Goal: Transaction & Acquisition: Book appointment/travel/reservation

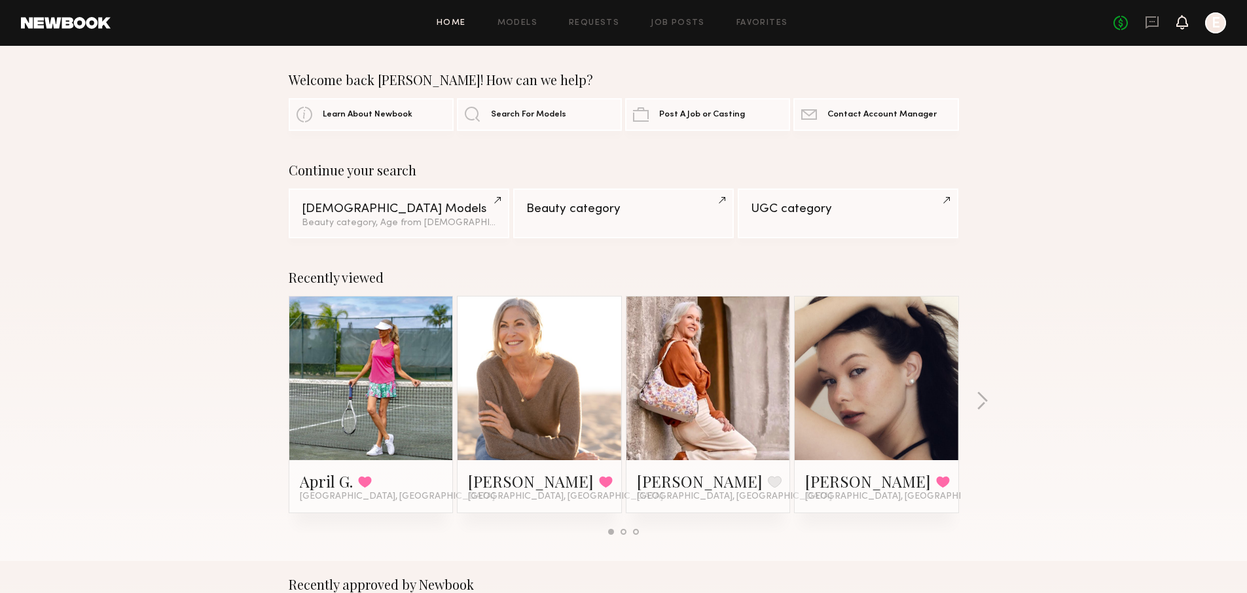
click at [1183, 26] on icon at bounding box center [1181, 21] width 10 height 9
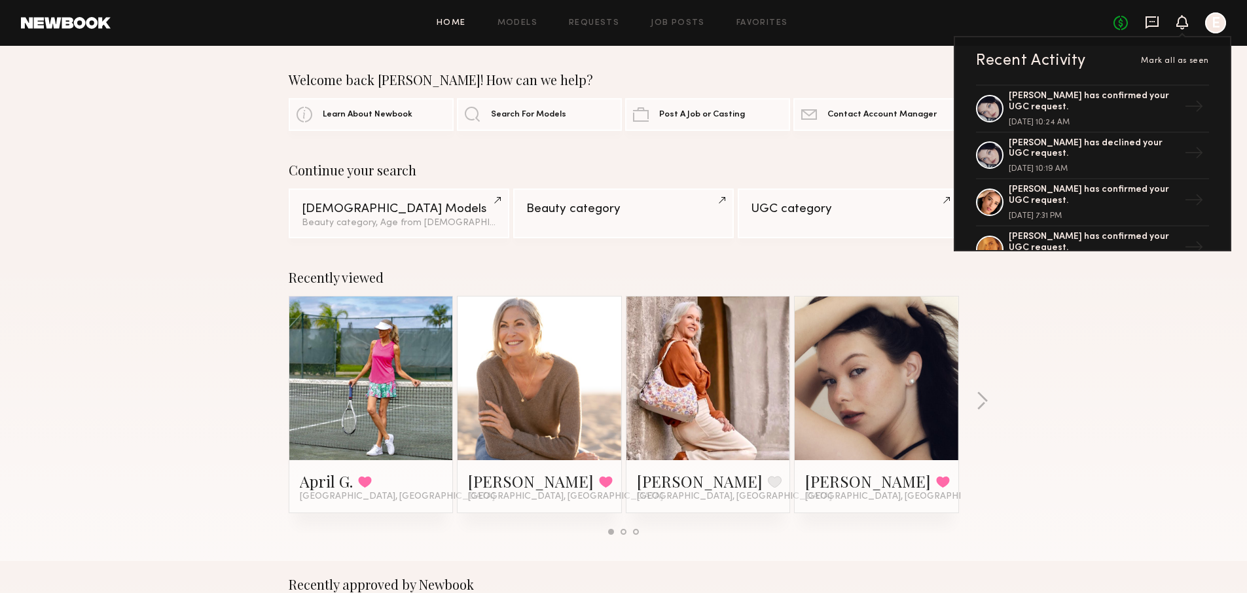
click at [1154, 26] on icon at bounding box center [1151, 22] width 13 height 12
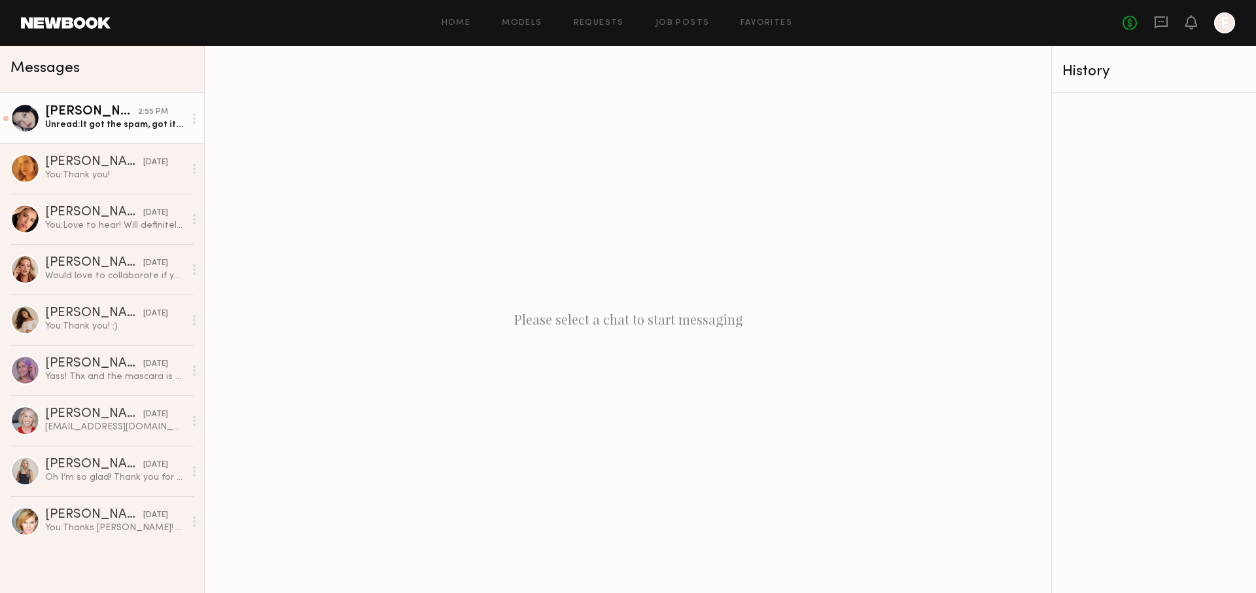
click at [105, 122] on div "Unread: It got the spam, got it now, thank you" at bounding box center [114, 124] width 139 height 12
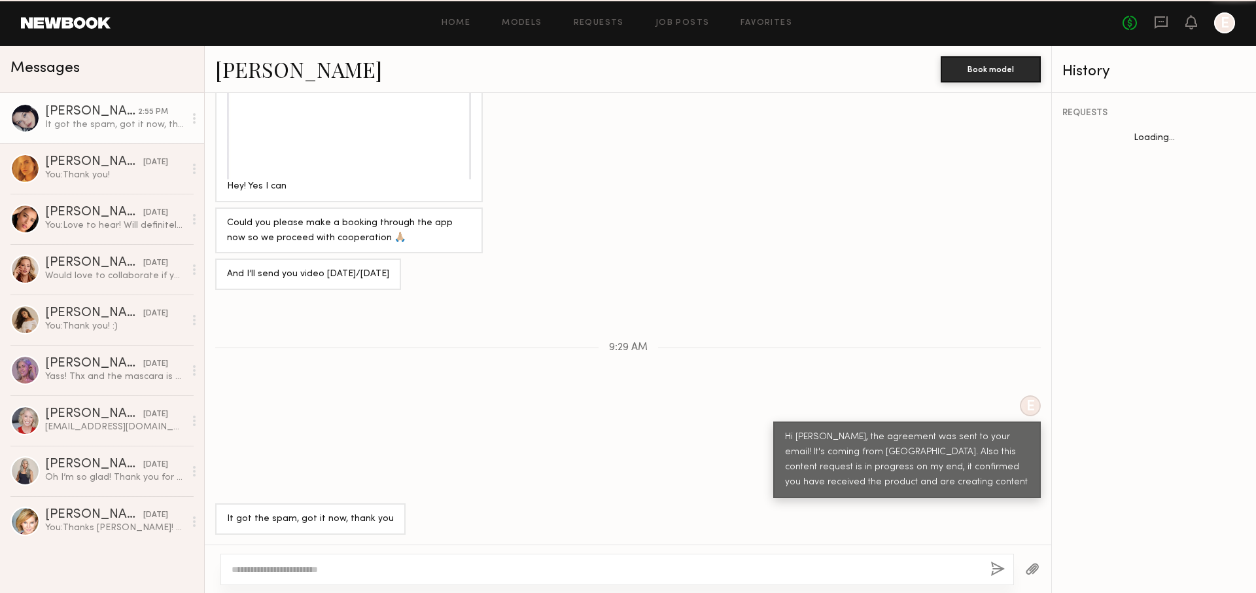
scroll to position [777, 0]
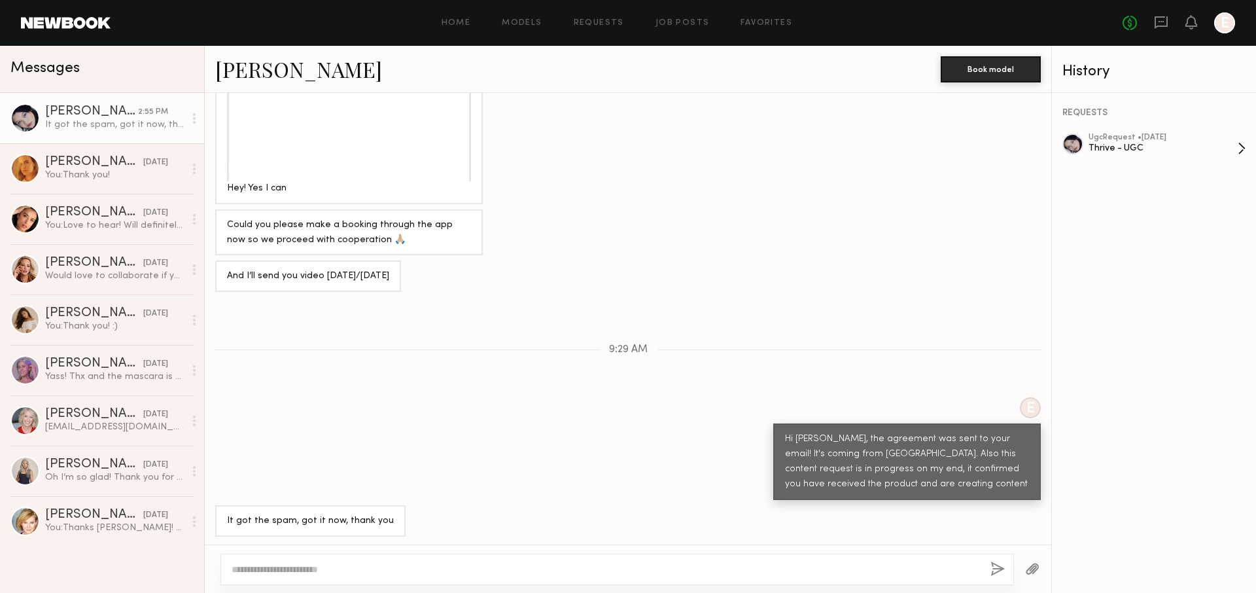
click at [1122, 160] on div "ugc Request • [DATE] Thrive - UGC" at bounding box center [1163, 148] width 149 height 30
click at [86, 169] on div "You: Thank you!" at bounding box center [114, 175] width 139 height 12
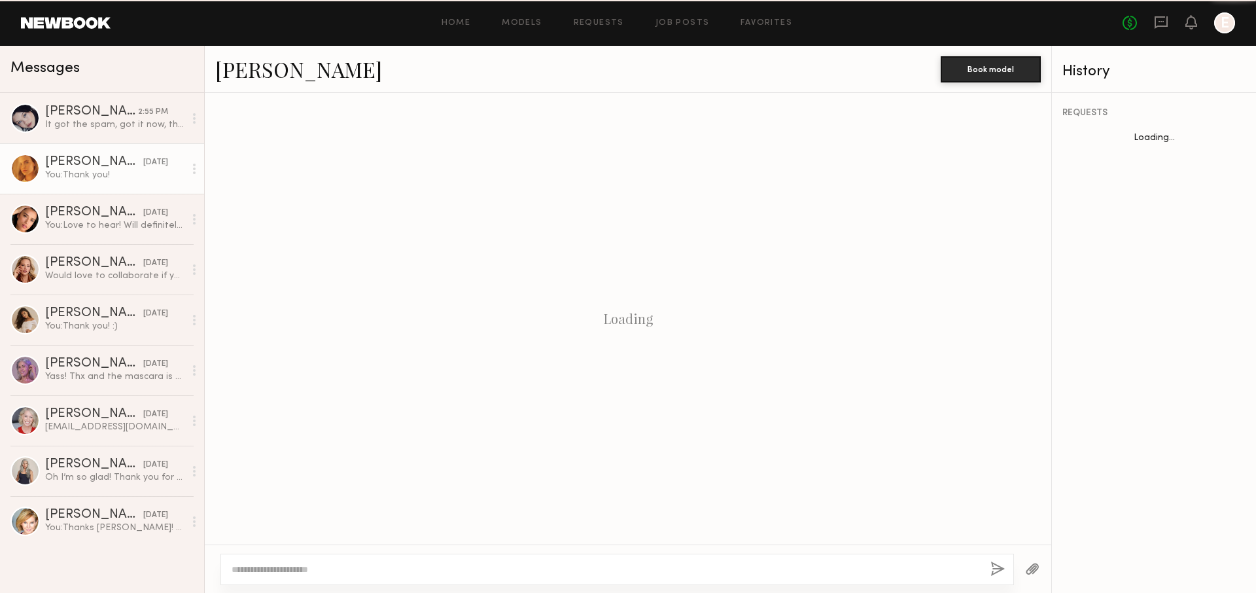
scroll to position [668, 0]
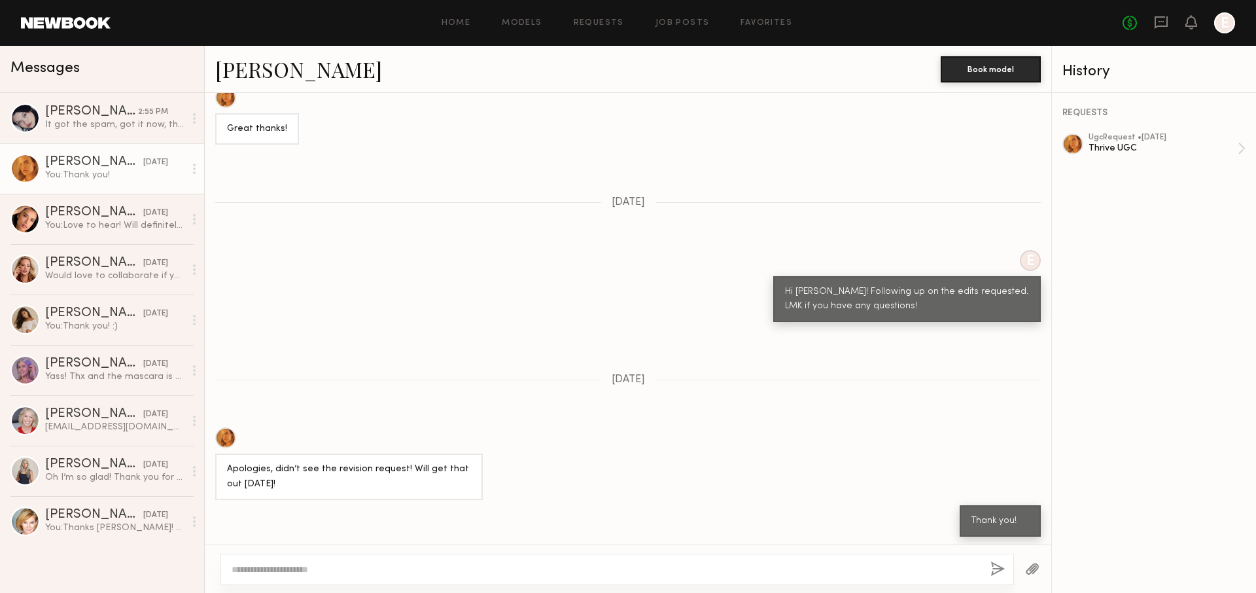
click at [1080, 150] on div at bounding box center [1073, 143] width 21 height 21
click at [92, 226] on div "You: Love to hear! Will definitely be in touch :)" at bounding box center [114, 225] width 139 height 12
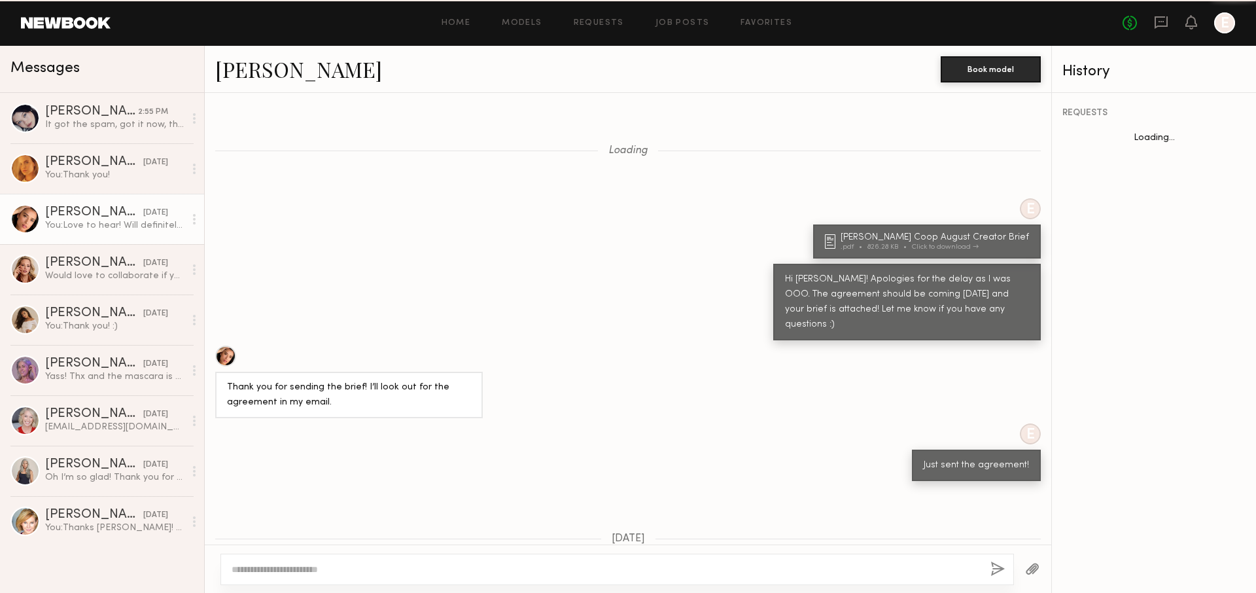
scroll to position [730, 0]
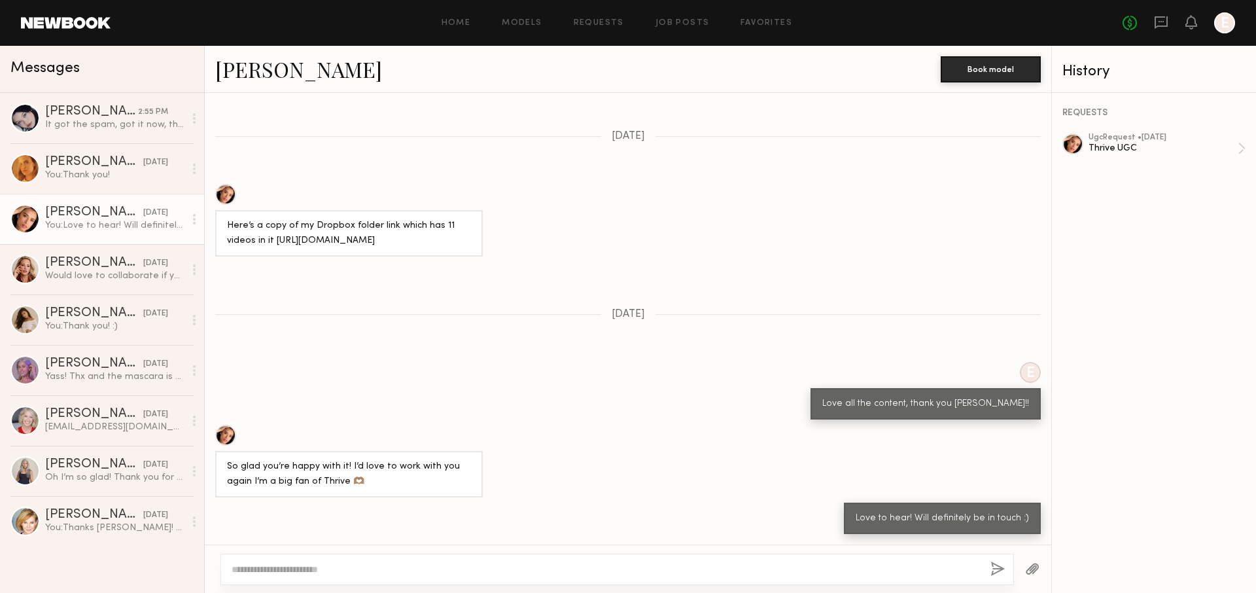
click at [245, 75] on link "[PERSON_NAME]" at bounding box center [298, 69] width 167 height 28
click at [90, 315] on div "[PERSON_NAME]" at bounding box center [94, 313] width 98 height 13
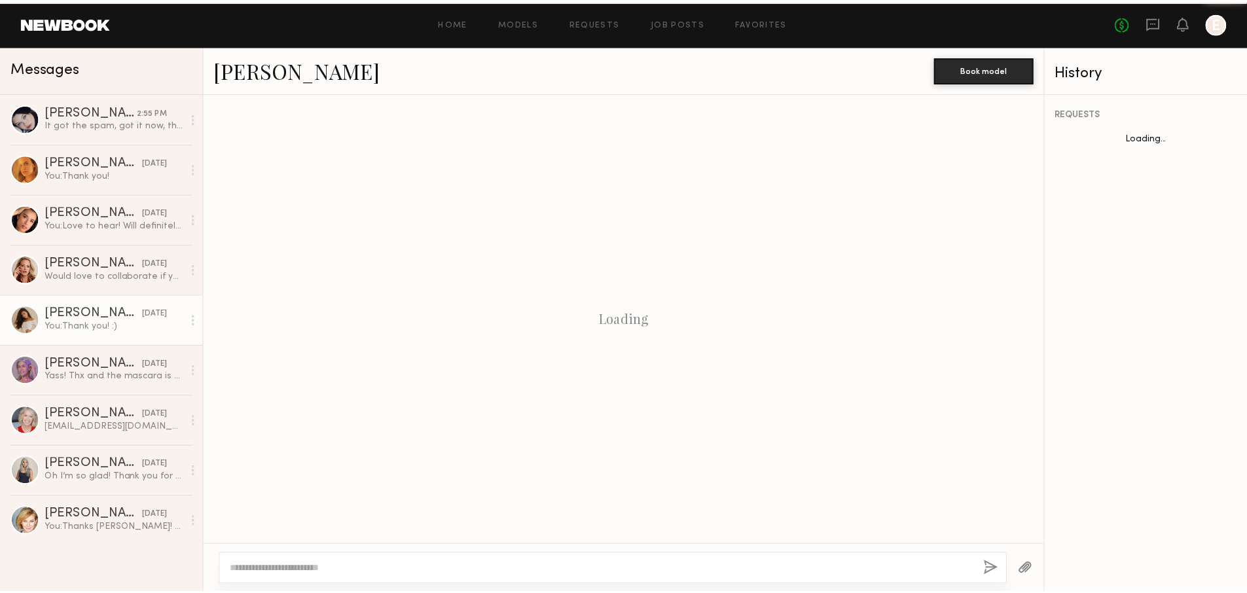
scroll to position [908, 0]
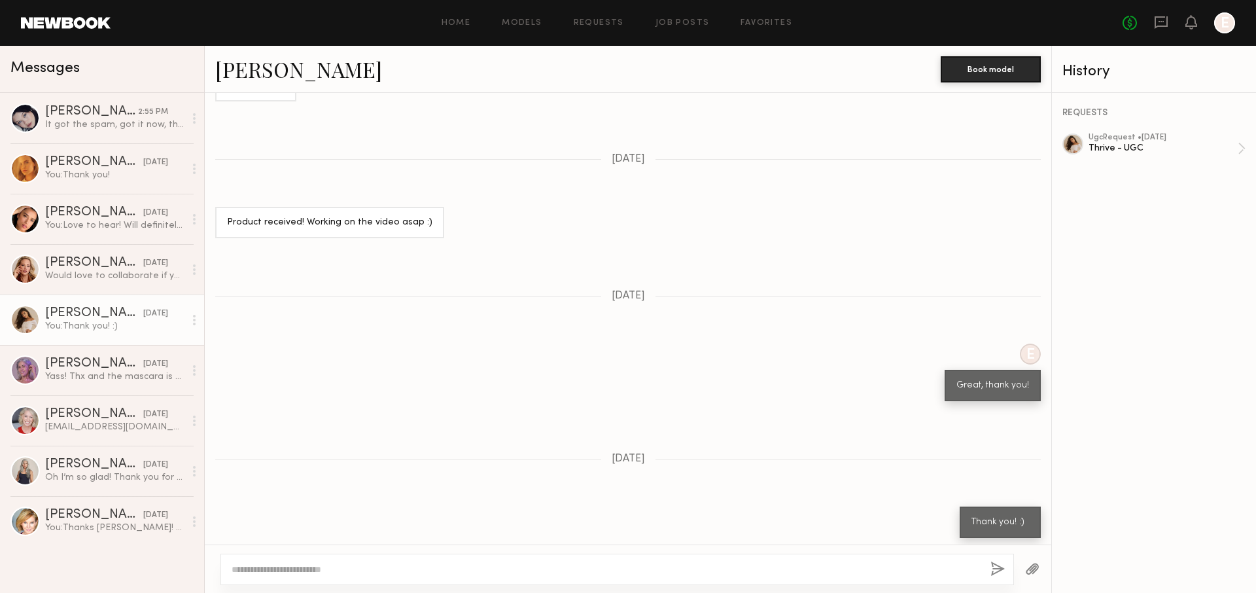
click at [680, 27] on div "Home Models Requests Job Posts Favorites Sign Out No fees up to $5,000 E" at bounding box center [673, 22] width 1125 height 21
click at [516, 27] on div "Home Models Requests Job Posts Favorites Sign Out No fees up to $5,000 E" at bounding box center [673, 22] width 1125 height 21
click at [518, 23] on link "Models" at bounding box center [522, 23] width 40 height 9
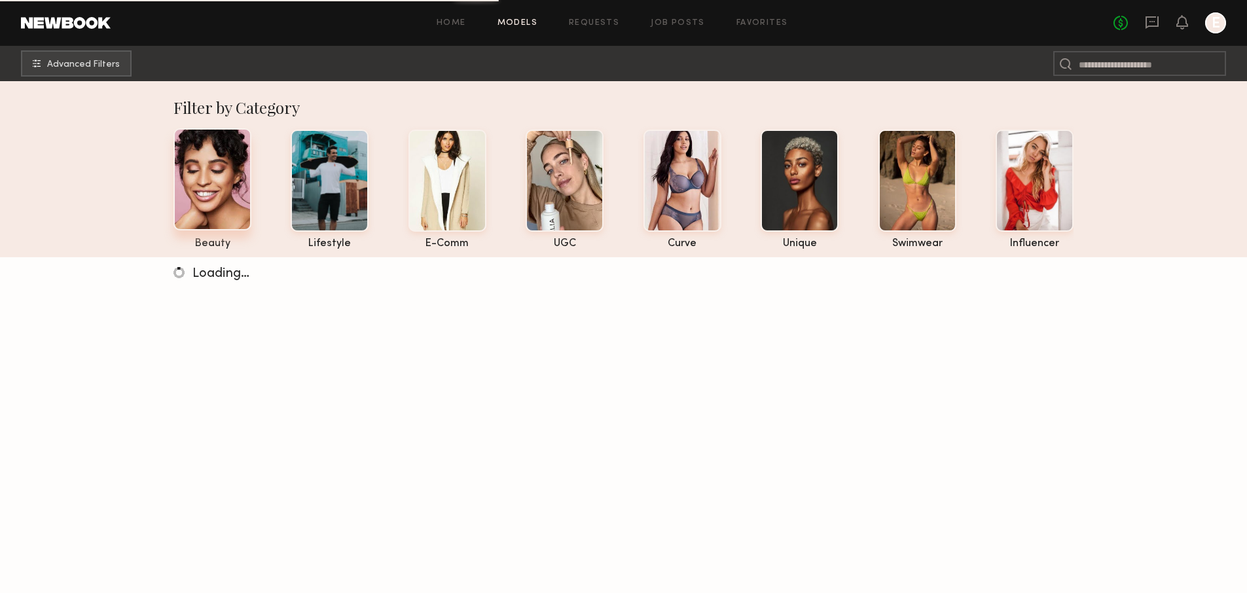
click at [230, 168] on div at bounding box center [212, 179] width 78 height 102
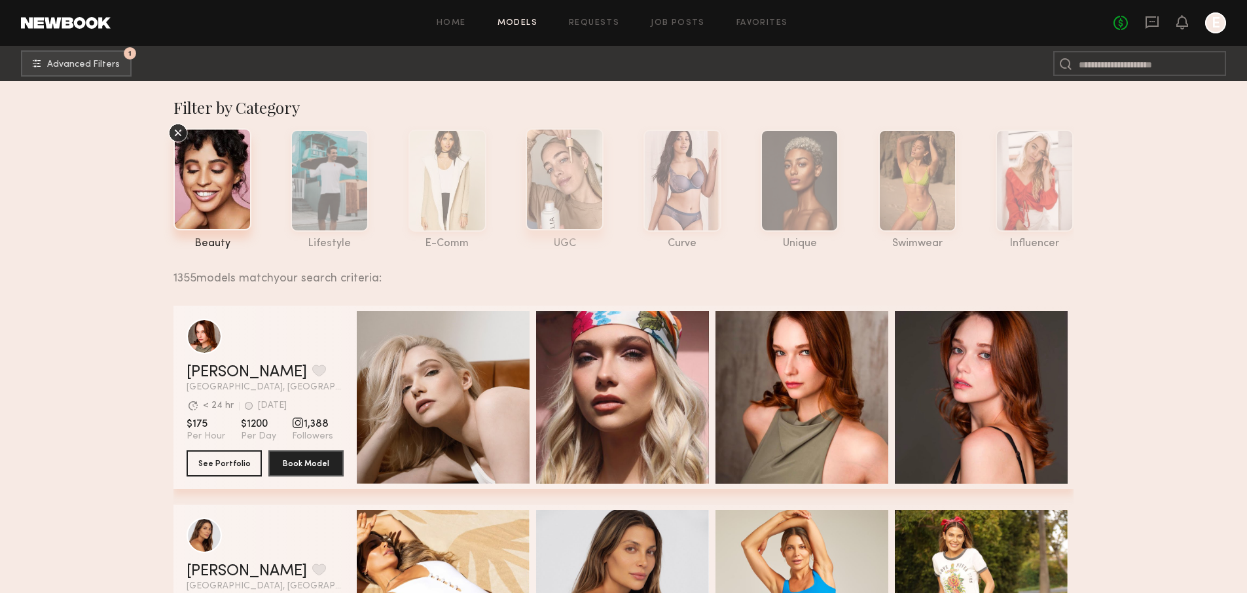
click at [592, 186] on div at bounding box center [564, 179] width 78 height 102
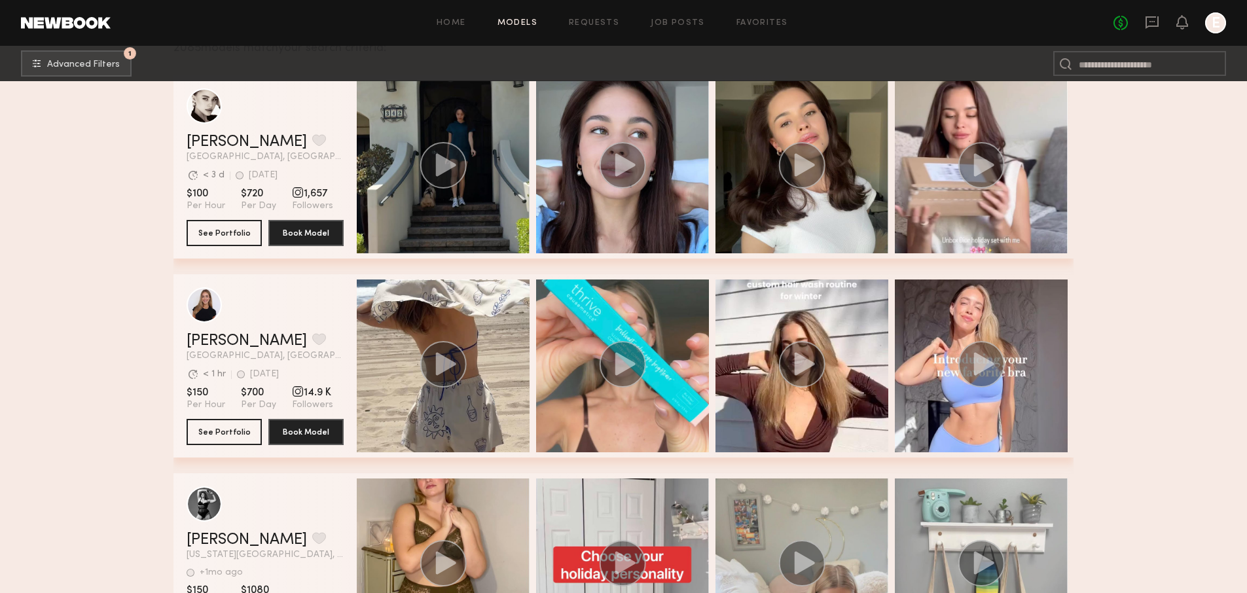
scroll to position [232, 0]
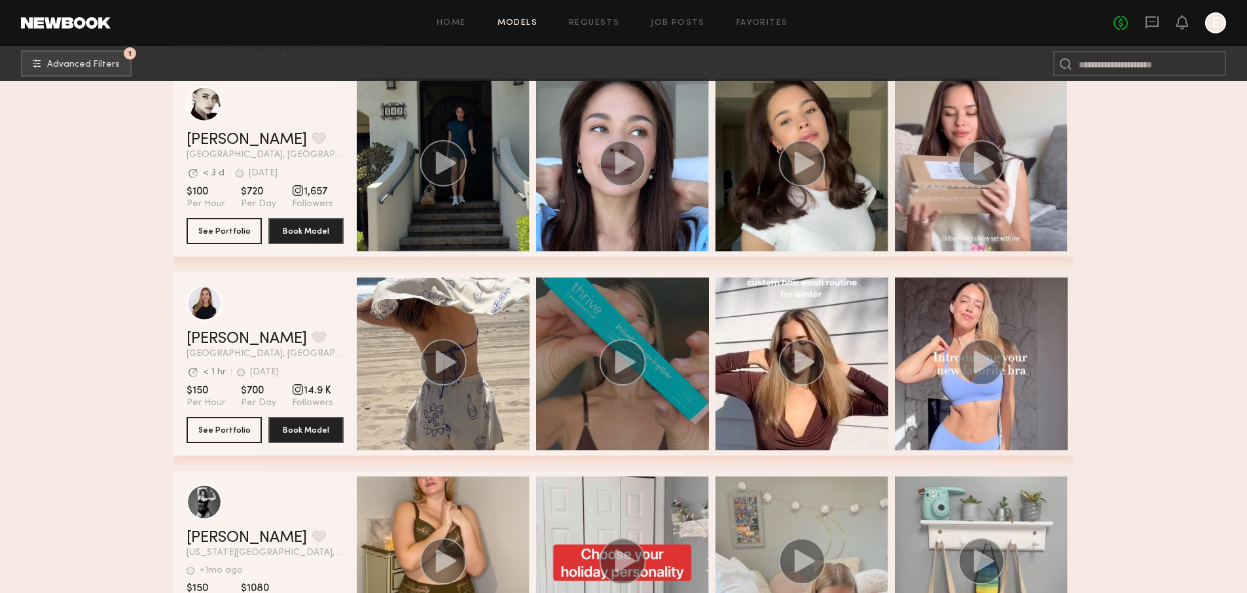
click at [618, 372] on icon "grid" at bounding box center [625, 361] width 20 height 23
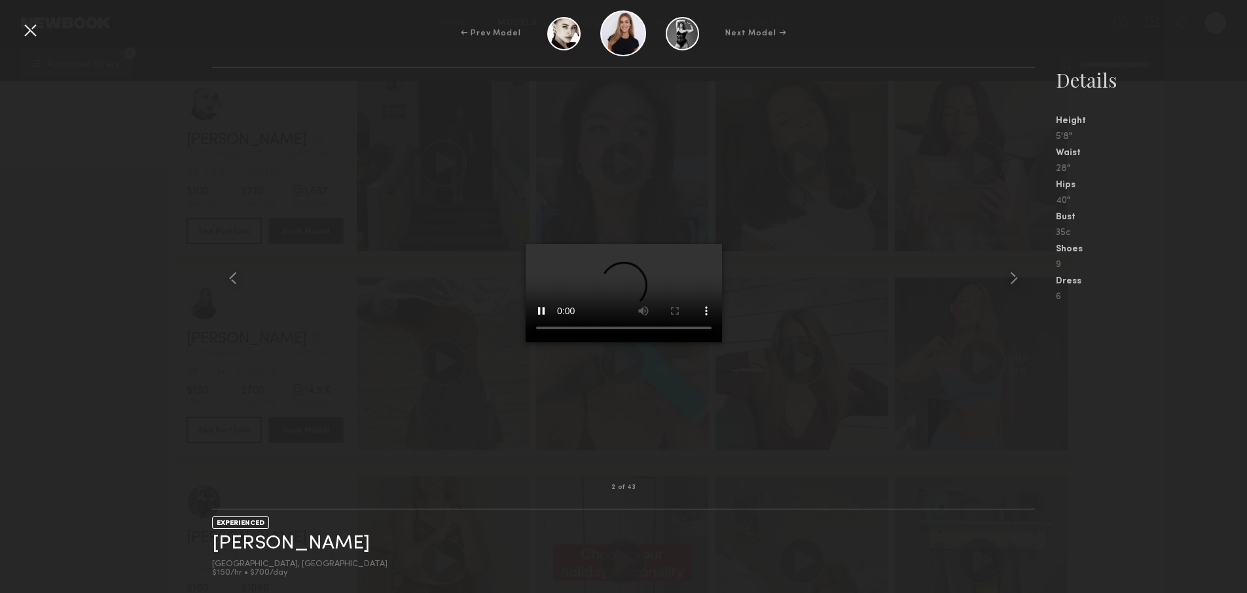
scroll to position [230, 0]
click at [31, 35] on div at bounding box center [30, 30] width 21 height 21
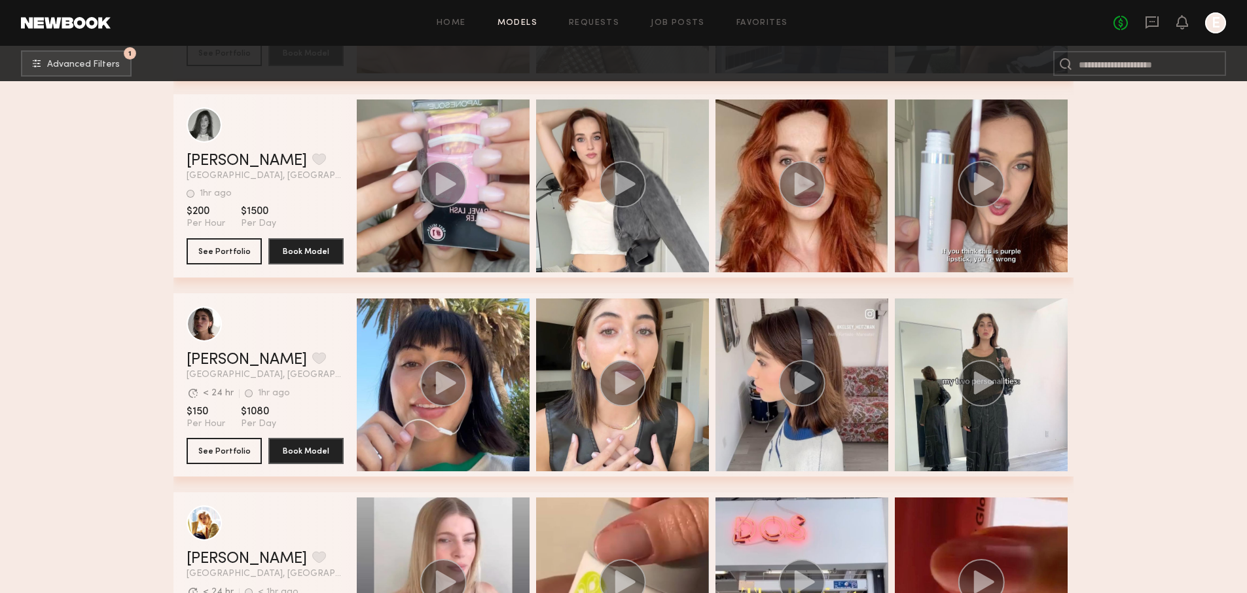
scroll to position [2428, 0]
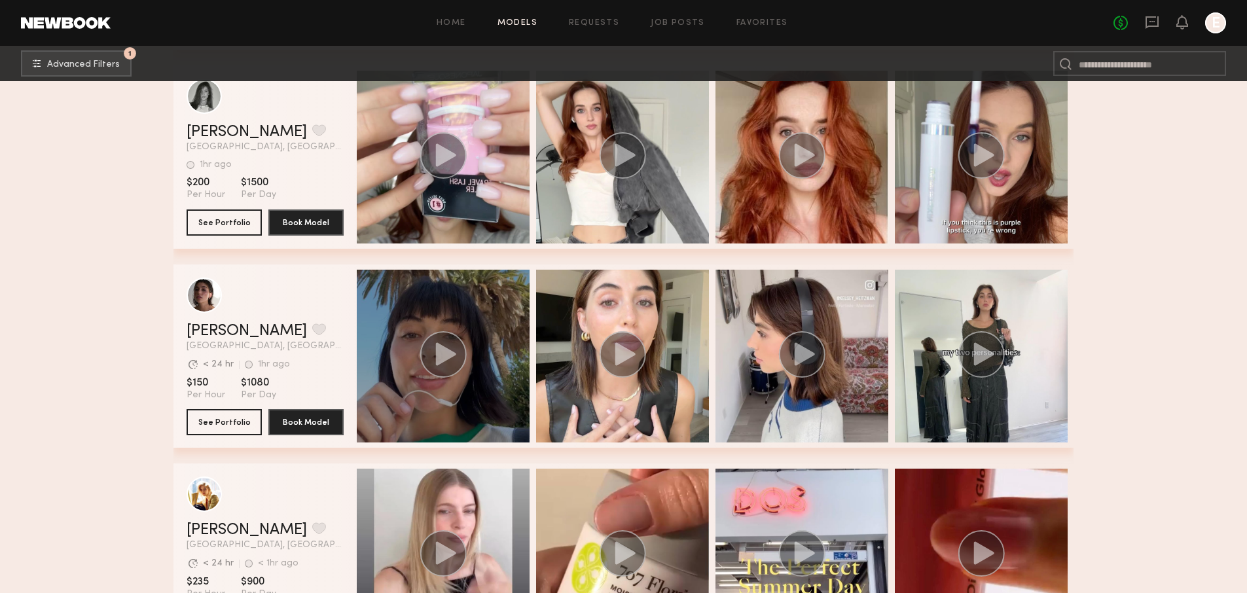
click at [455, 356] on circle "grid" at bounding box center [443, 354] width 46 height 46
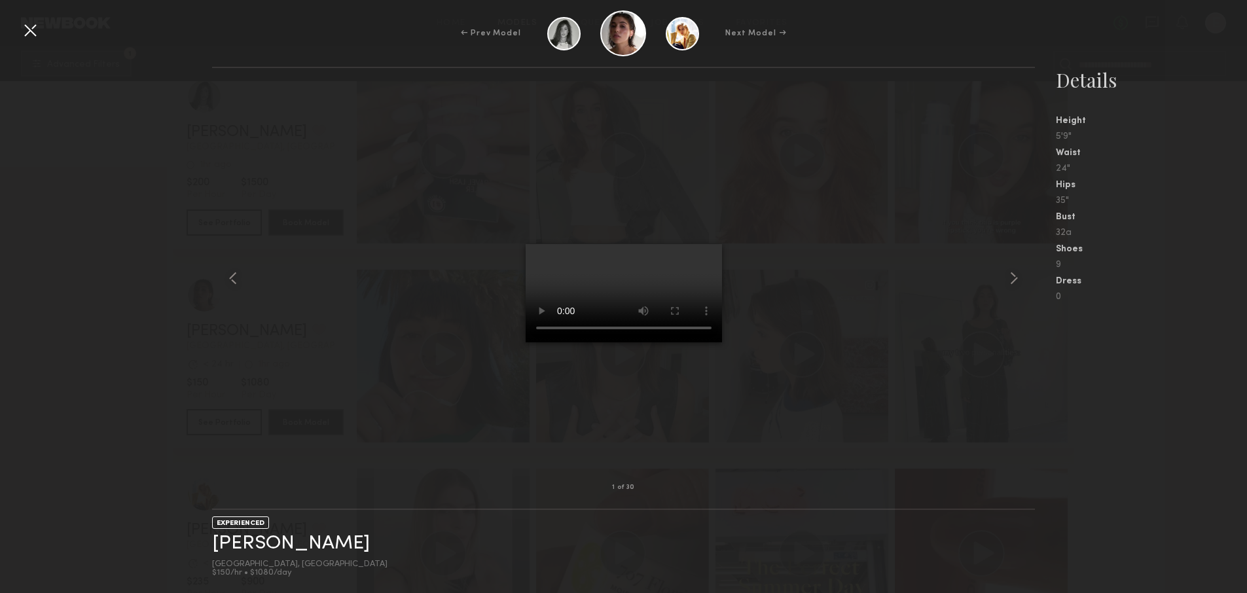
click at [456, 322] on div at bounding box center [623, 278] width 822 height 378
click at [387, 356] on div at bounding box center [623, 278] width 822 height 378
click at [41, 32] on div "← Prev Model Next Model →" at bounding box center [623, 33] width 1247 height 46
click at [33, 31] on div at bounding box center [30, 30] width 21 height 21
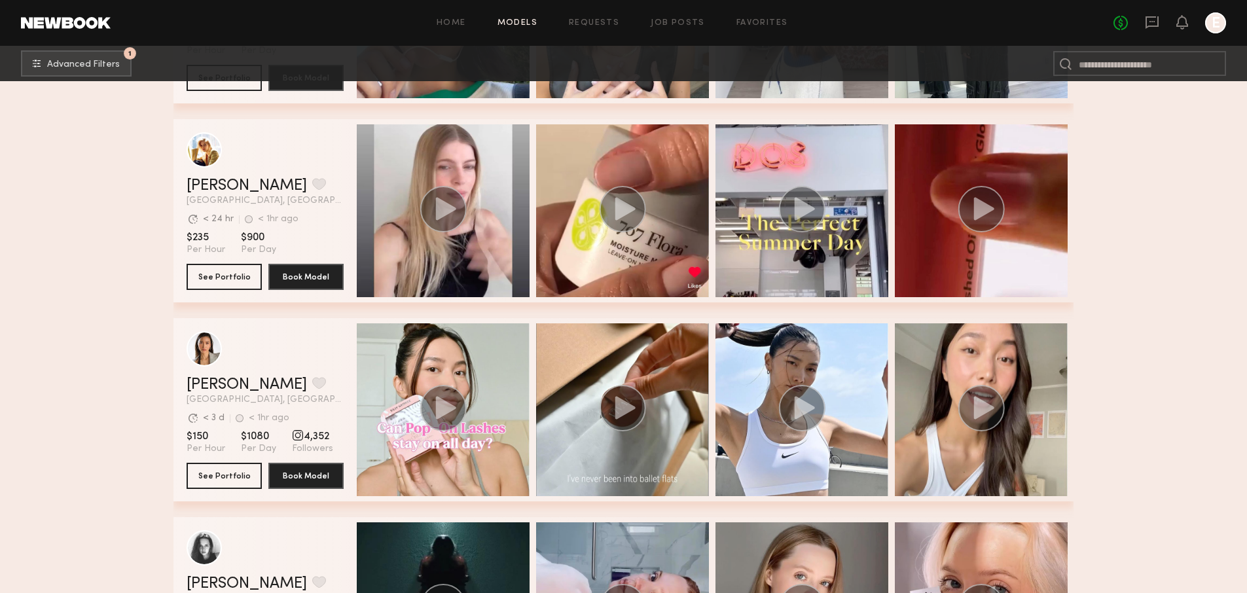
scroll to position [2876, 0]
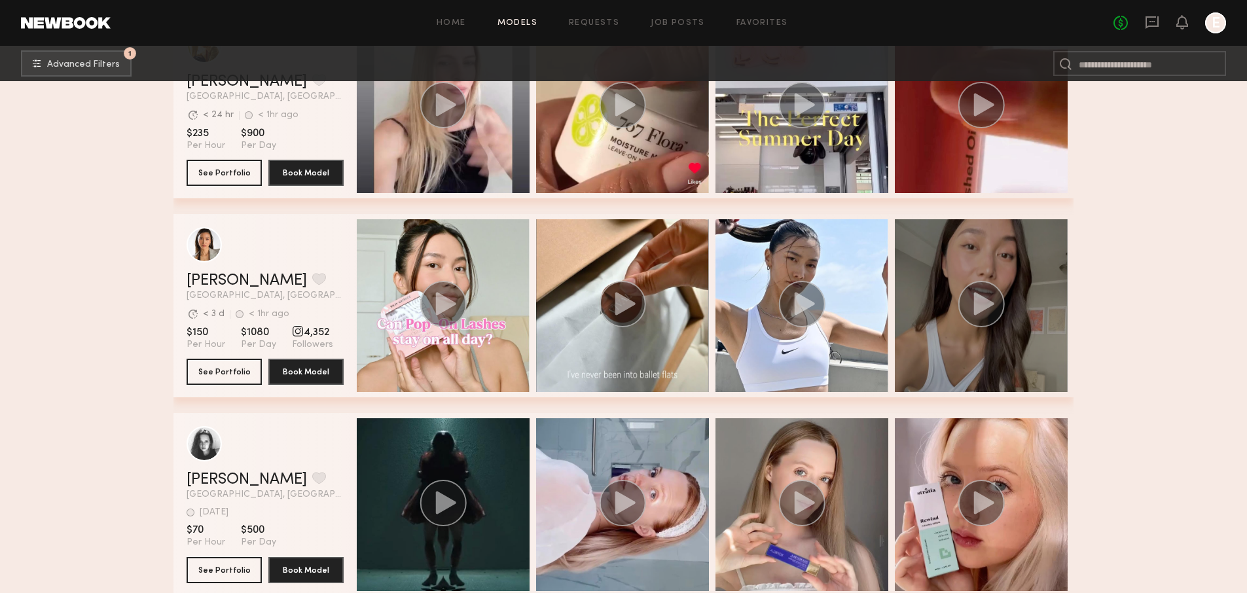
click at [962, 314] on circle "grid" at bounding box center [981, 304] width 46 height 46
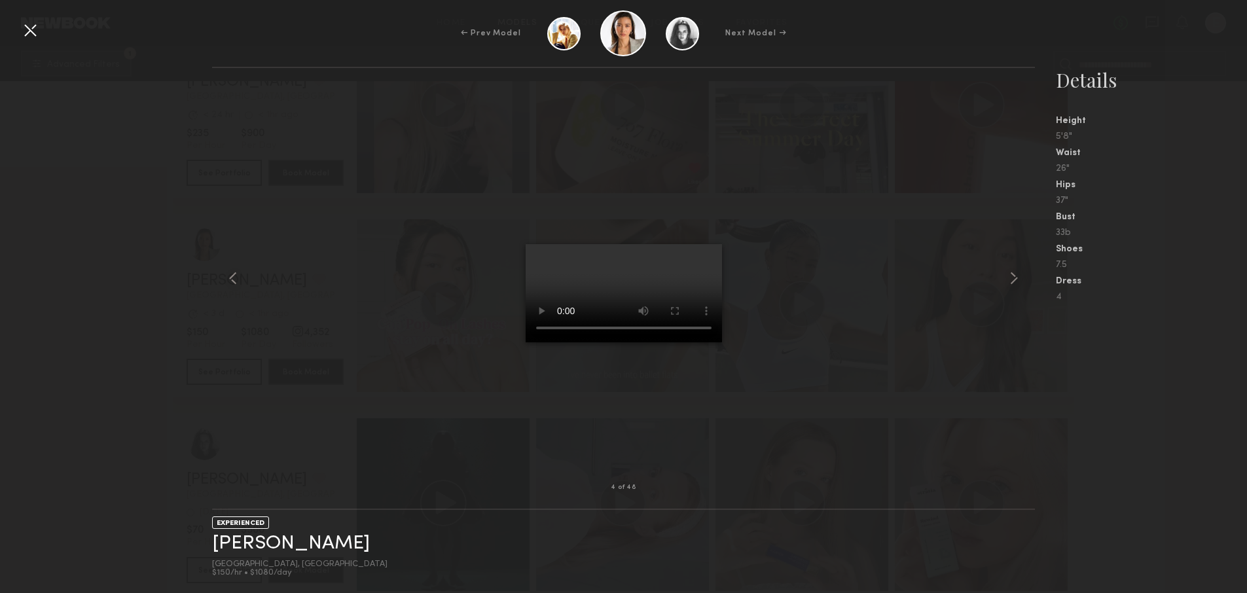
click at [924, 368] on div at bounding box center [623, 278] width 822 height 378
click at [36, 33] on div at bounding box center [30, 30] width 21 height 21
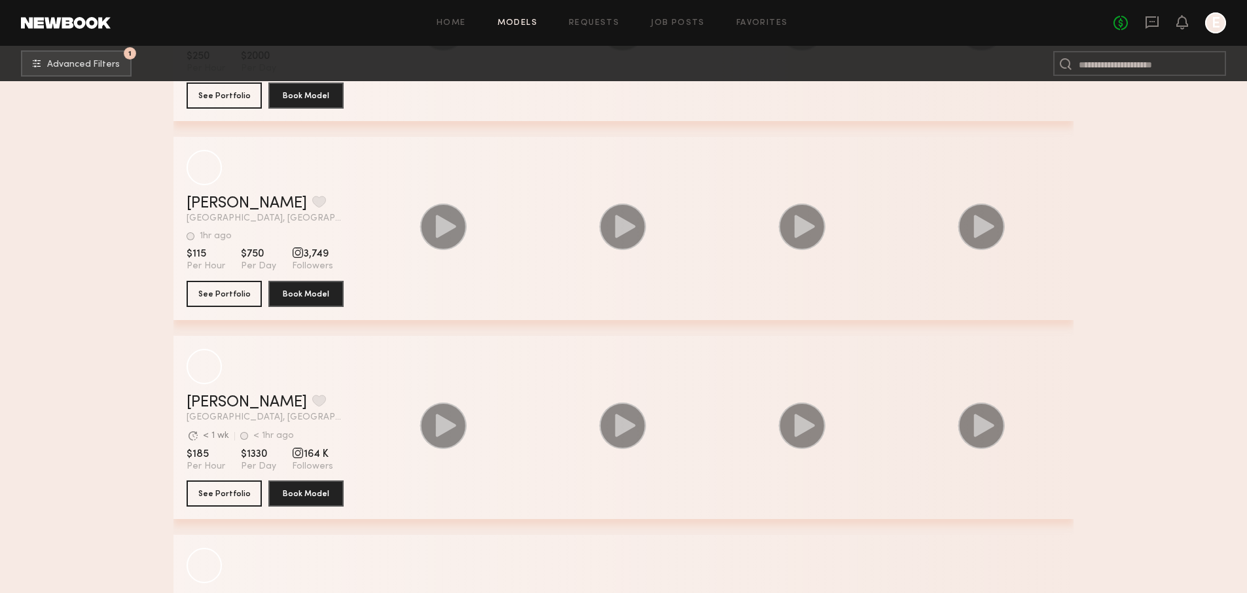
scroll to position [5746, 0]
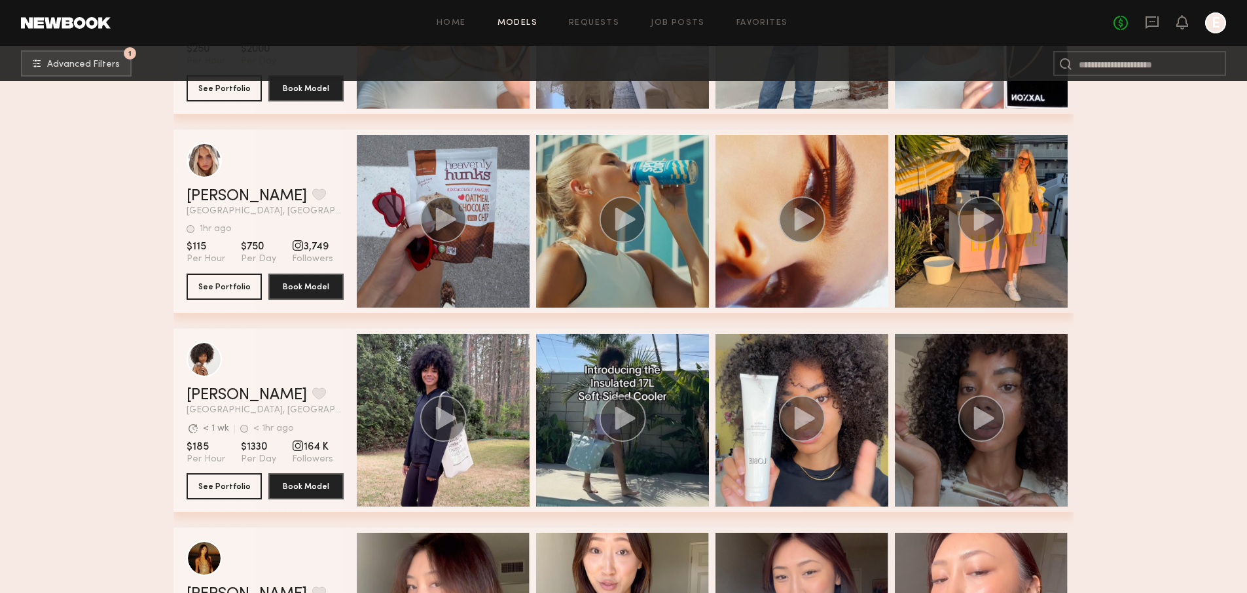
click at [947, 417] on div "grid" at bounding box center [980, 420] width 173 height 173
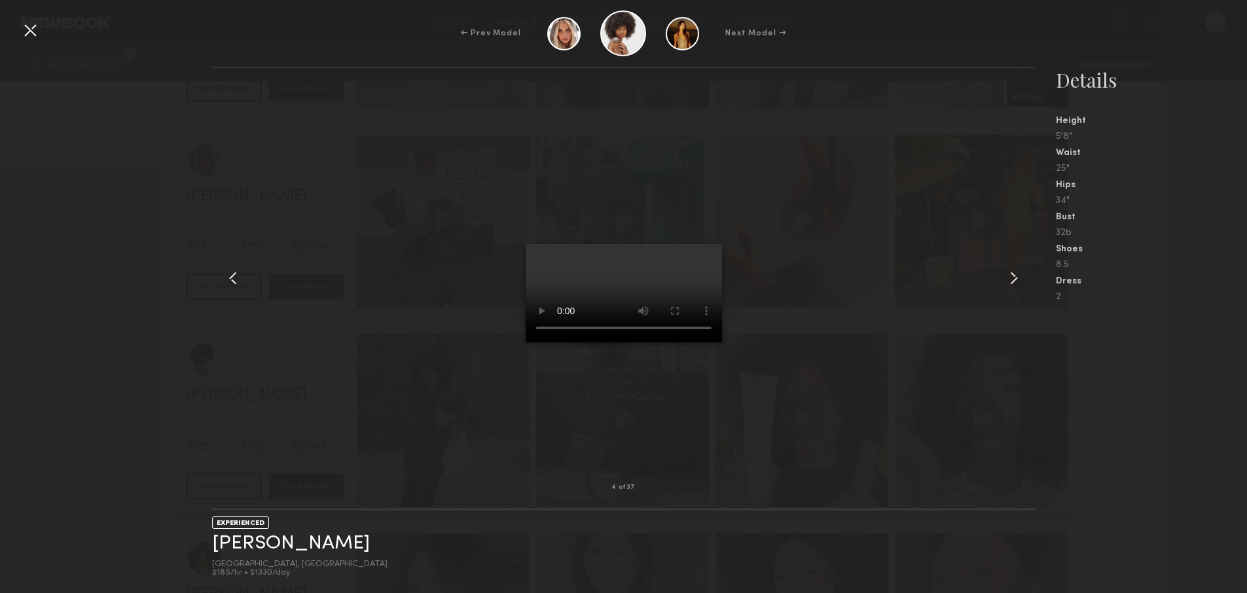
click at [23, 34] on div at bounding box center [30, 30] width 21 height 21
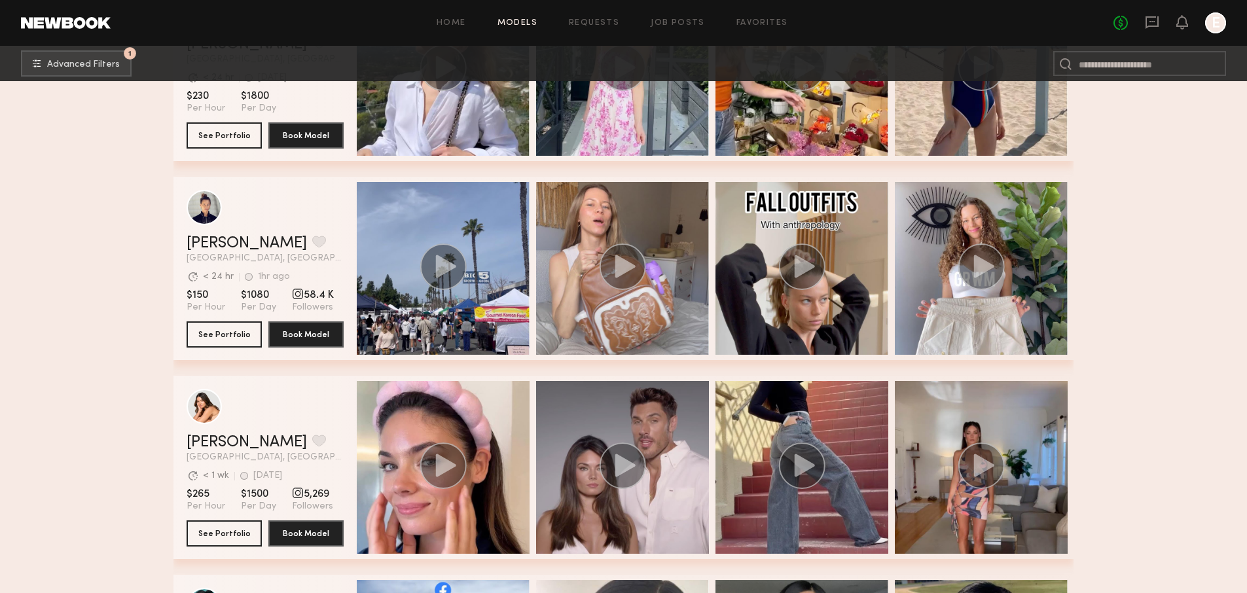
scroll to position [7508, 0]
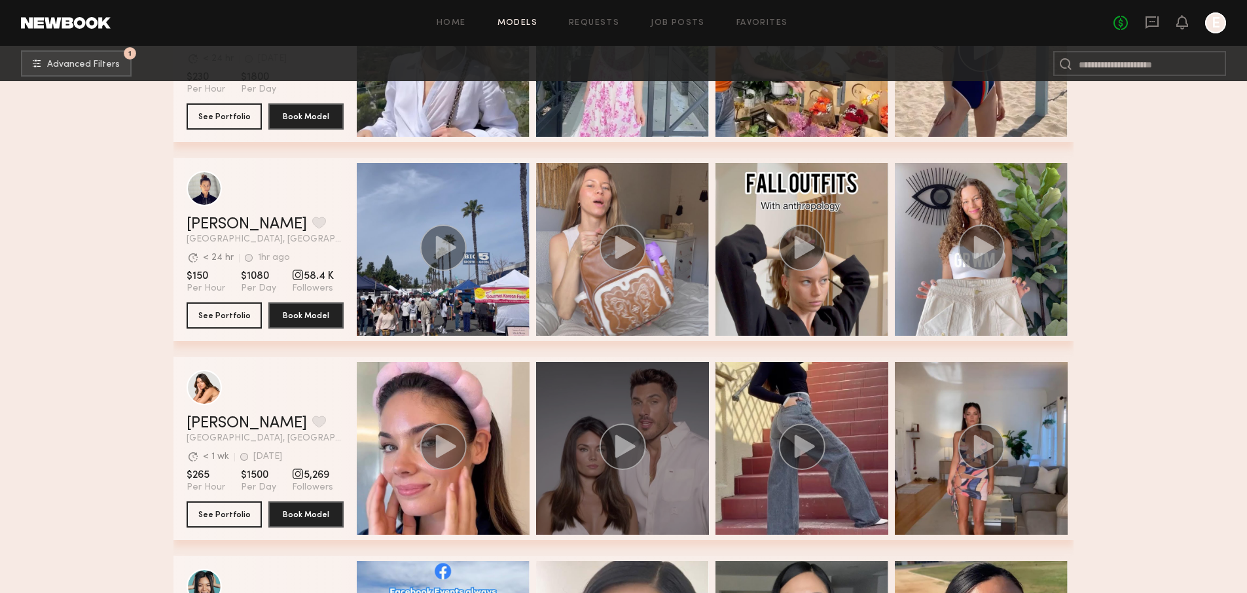
click at [628, 444] on icon "grid" at bounding box center [625, 445] width 20 height 23
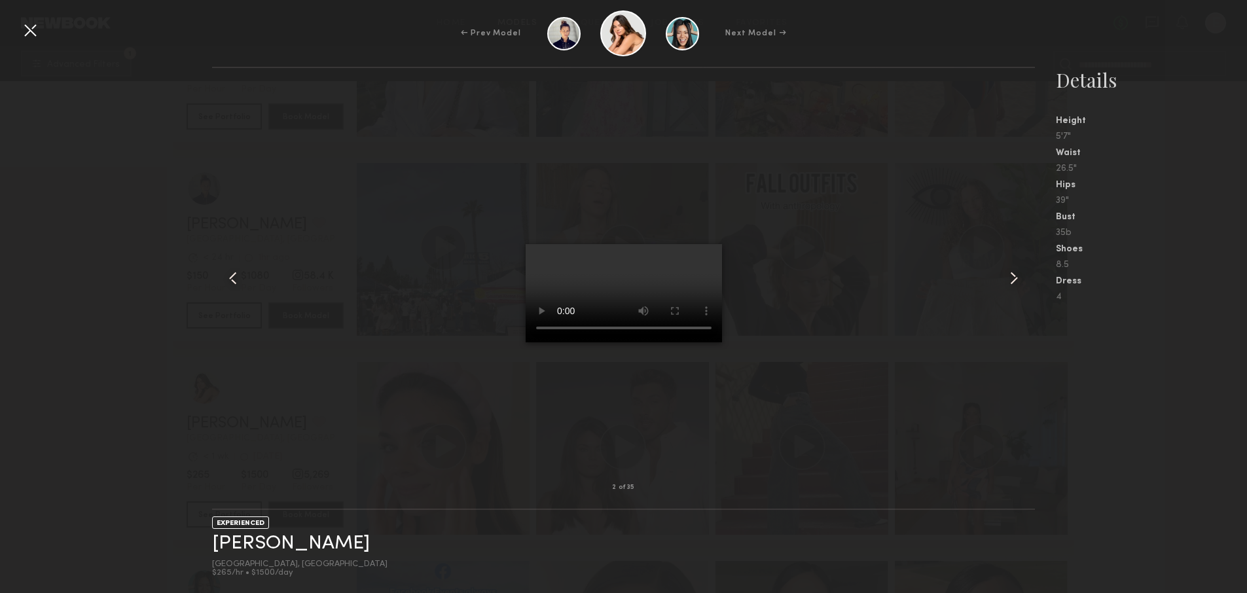
click at [27, 31] on div at bounding box center [30, 30] width 21 height 21
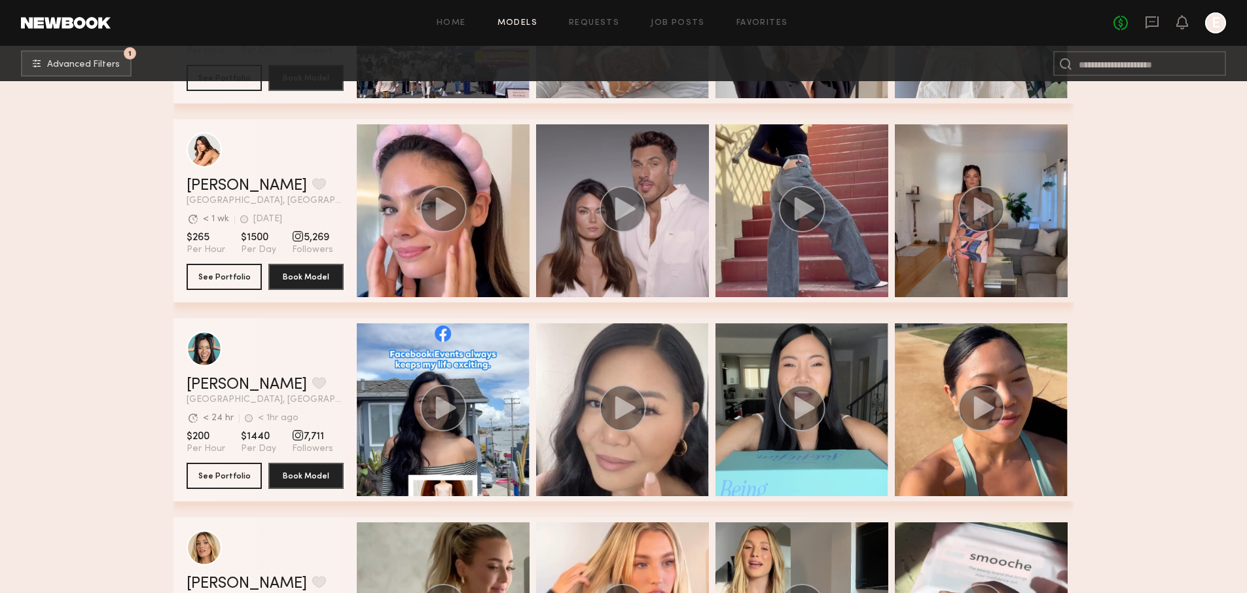
scroll to position [7758, 0]
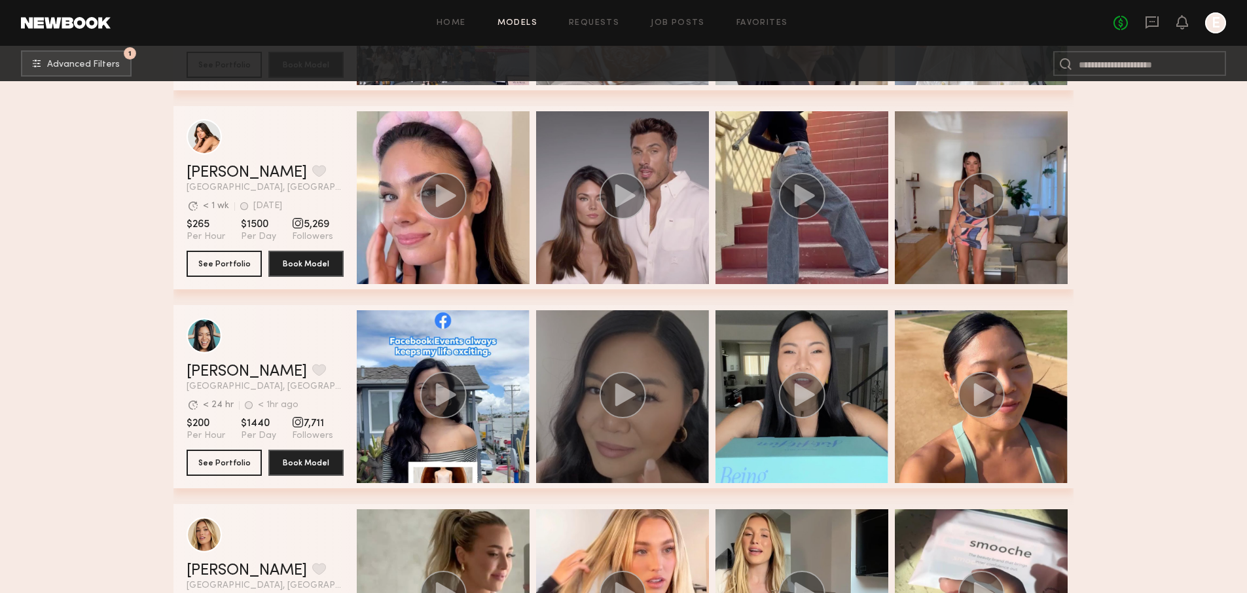
click at [626, 391] on icon "grid" at bounding box center [625, 394] width 20 height 23
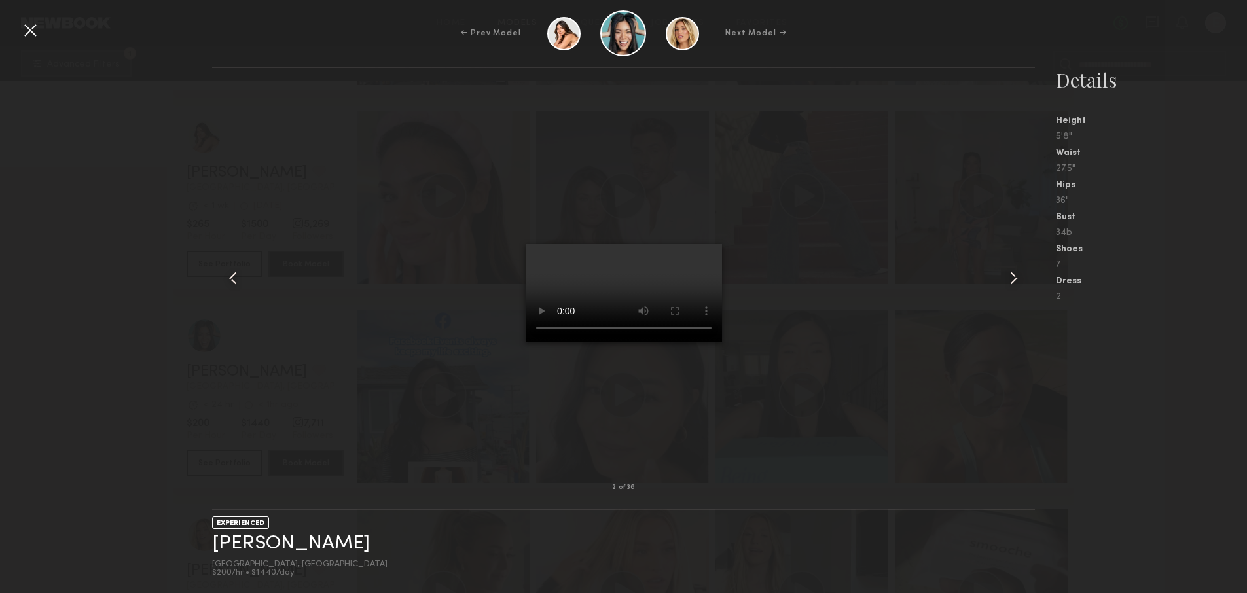
click at [37, 31] on div at bounding box center [30, 30] width 21 height 21
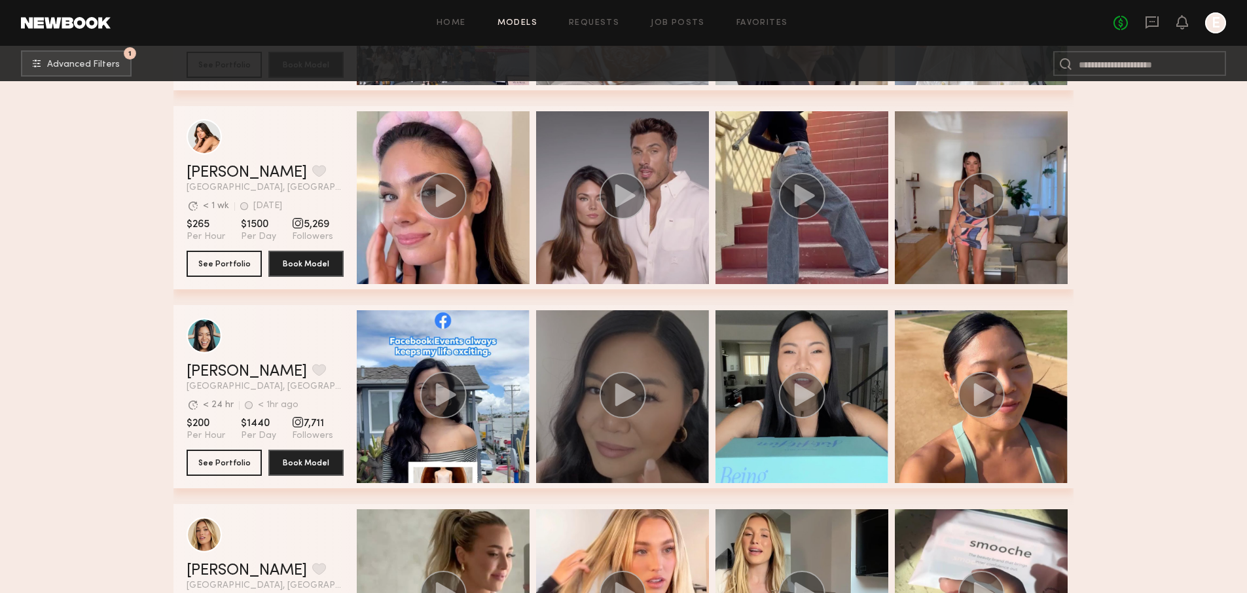
click at [626, 406] on circle "grid" at bounding box center [622, 395] width 46 height 46
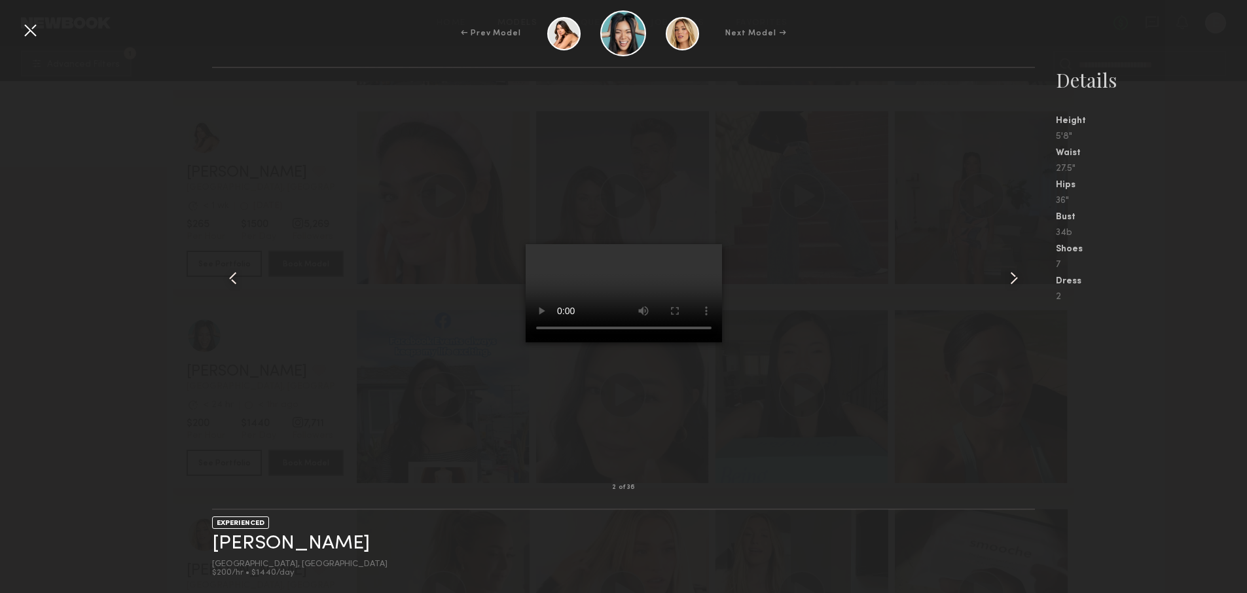
click at [25, 31] on div at bounding box center [30, 30] width 21 height 21
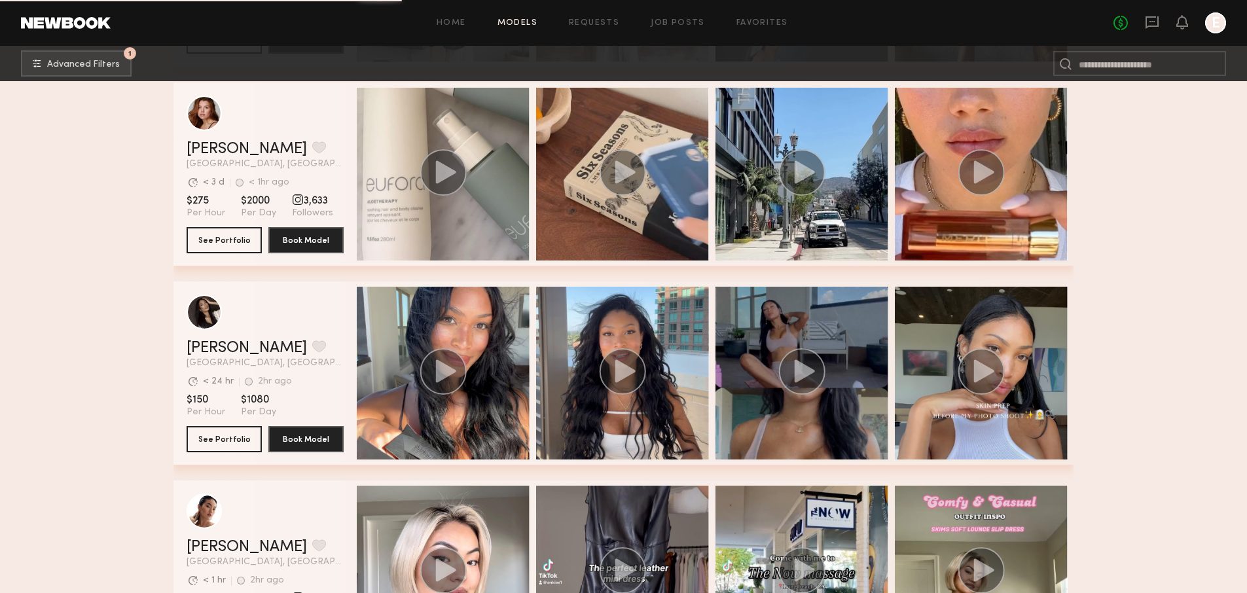
scroll to position [8774, 0]
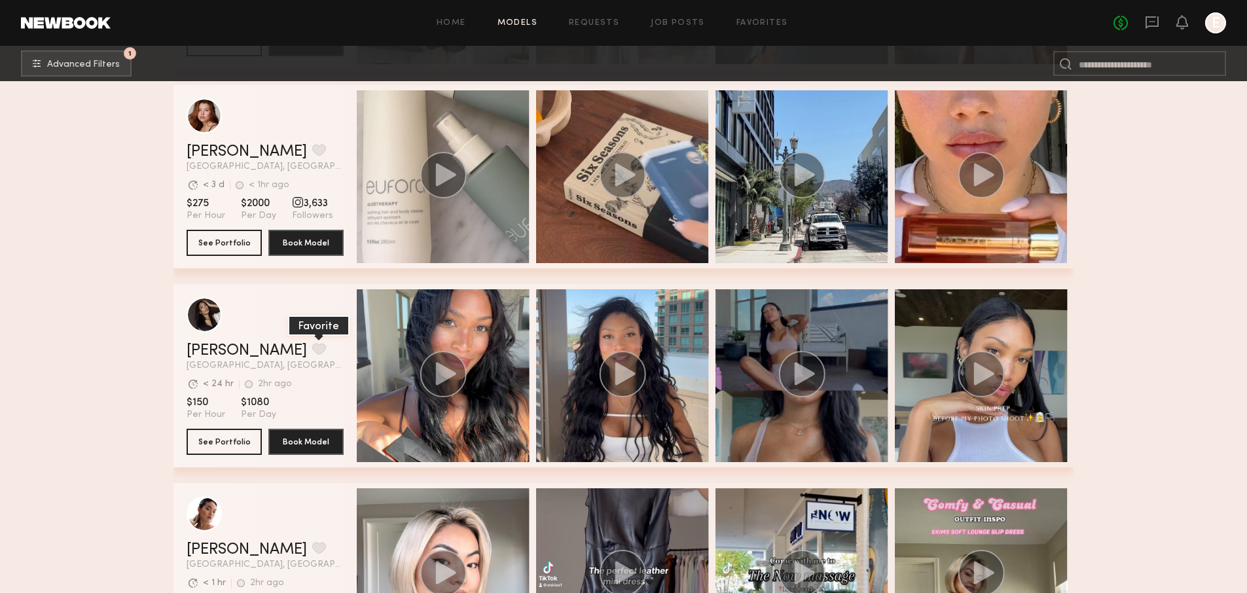
click at [312, 344] on button "grid" at bounding box center [319, 349] width 14 height 12
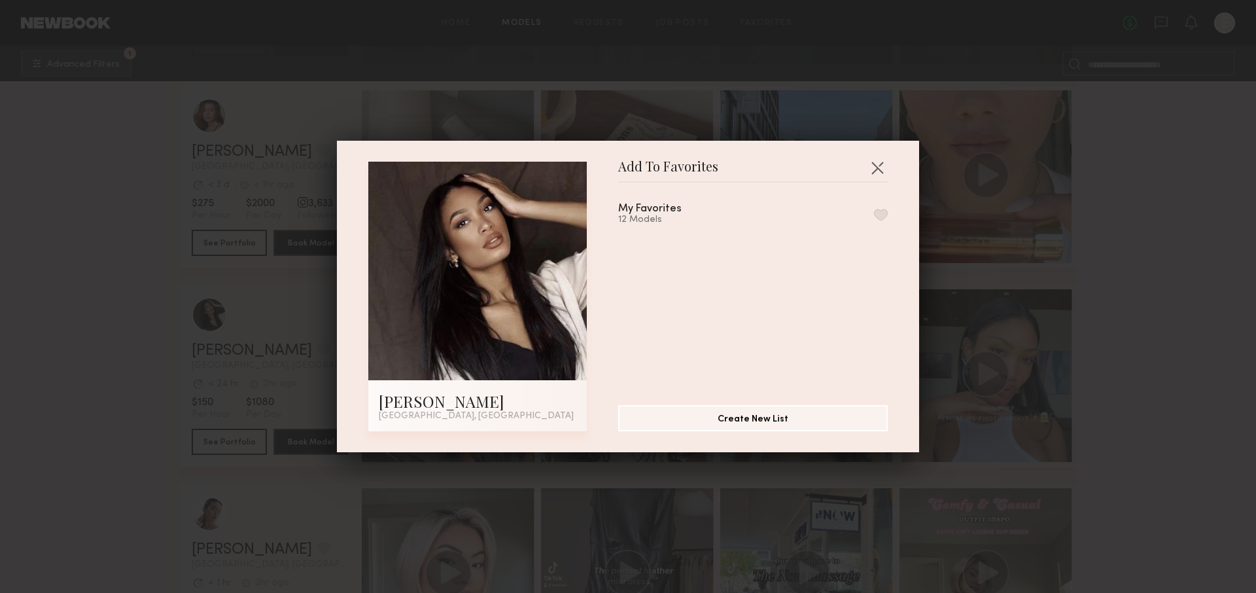
click at [874, 215] on button "button" at bounding box center [881, 215] width 14 height 12
click at [1057, 311] on div "Add To Favorites [PERSON_NAME] [GEOGRAPHIC_DATA], [GEOGRAPHIC_DATA] Add To Favo…" at bounding box center [628, 296] width 1256 height 593
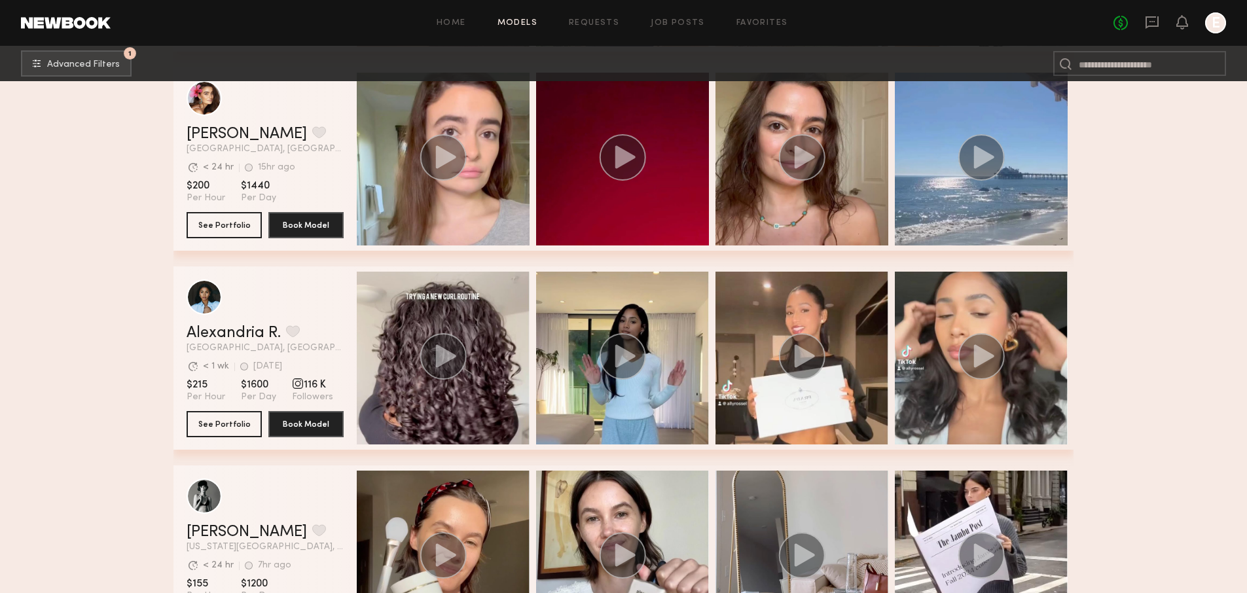
scroll to position [12175, 0]
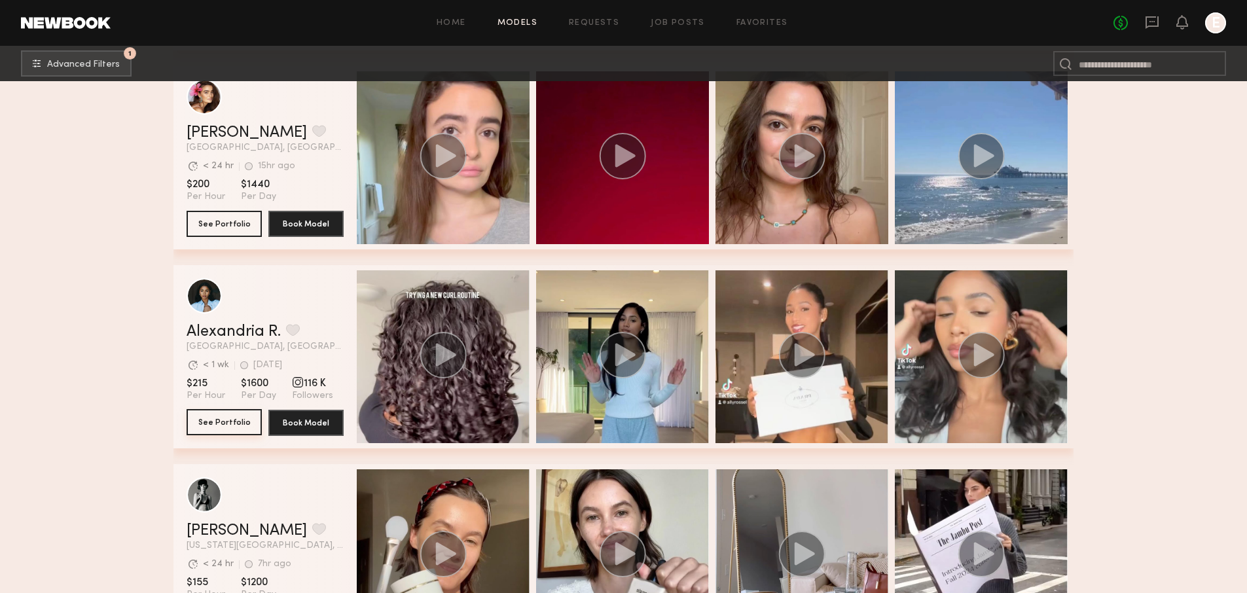
click at [215, 422] on button "See Portfolio" at bounding box center [223, 422] width 75 height 26
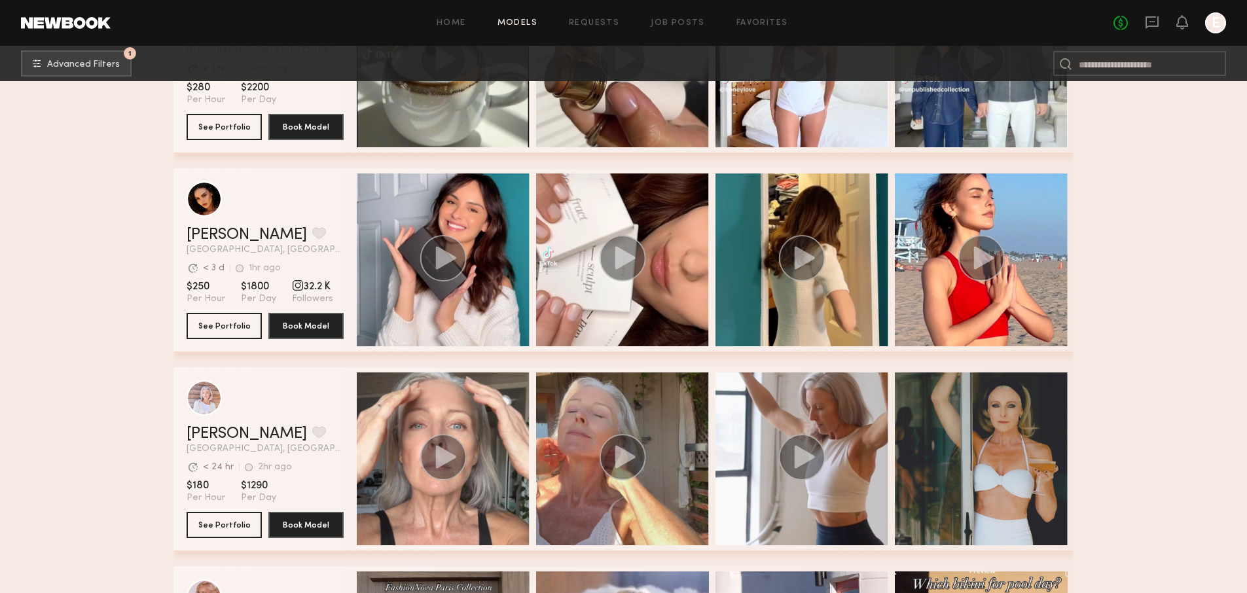
scroll to position [14459, 0]
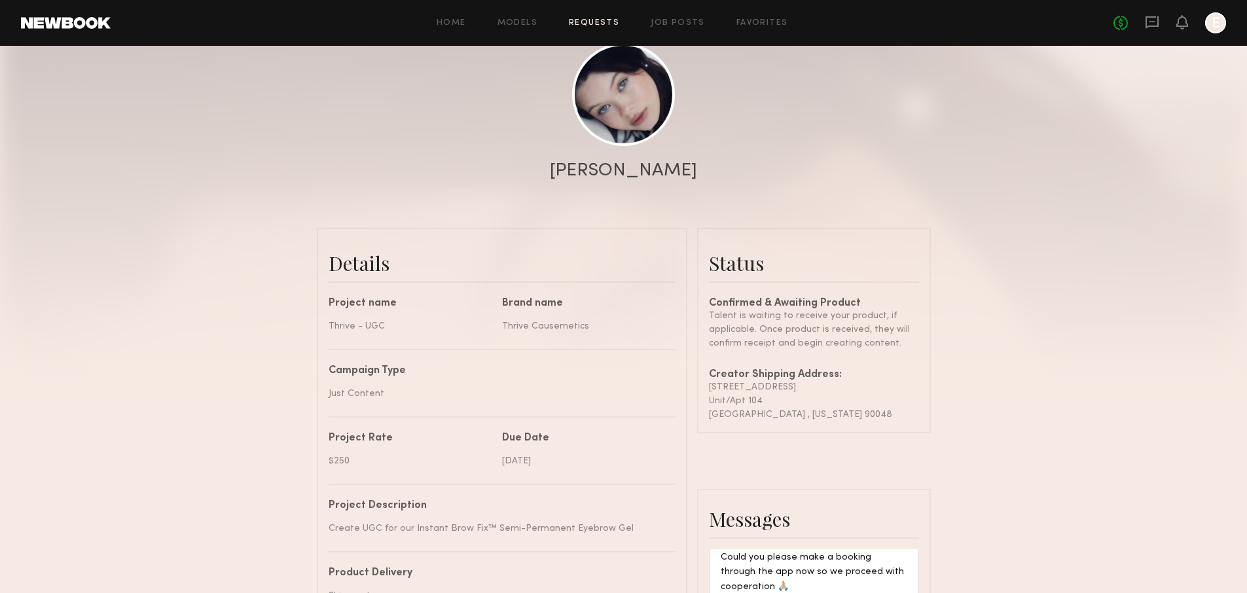
scroll to position [147, 0]
drag, startPoint x: 364, startPoint y: 469, endPoint x: 302, endPoint y: 457, distance: 63.3
click at [302, 457] on div "Send request Model response Review content UGC Booking Request Marina F. Detail…" at bounding box center [623, 451] width 1247 height 1082
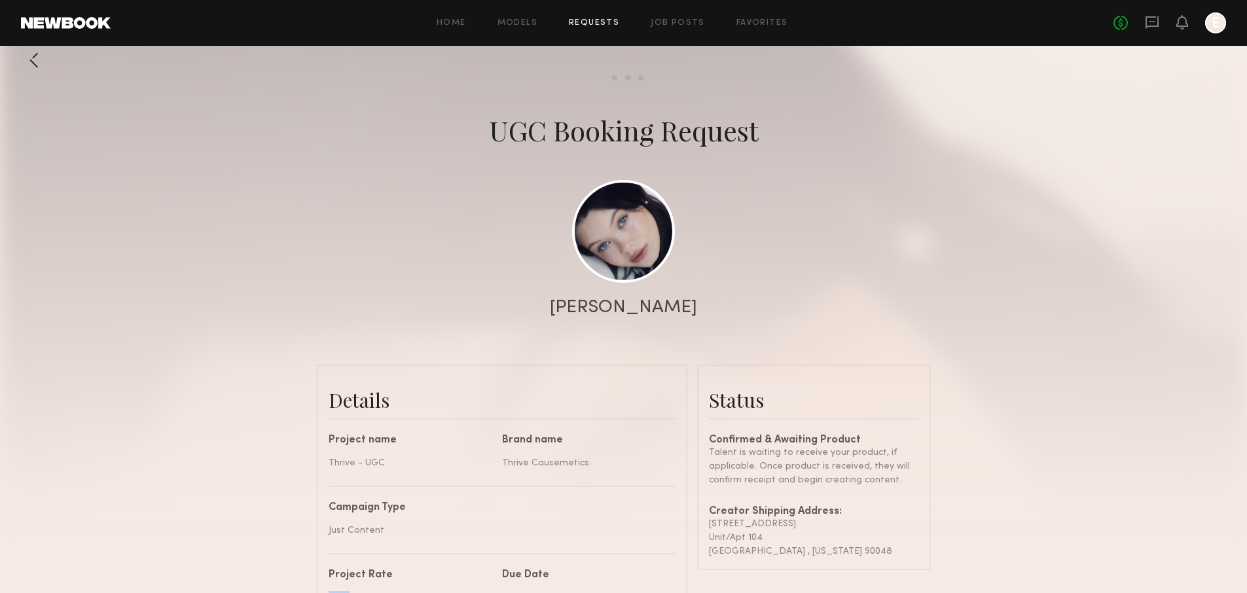
scroll to position [0, 0]
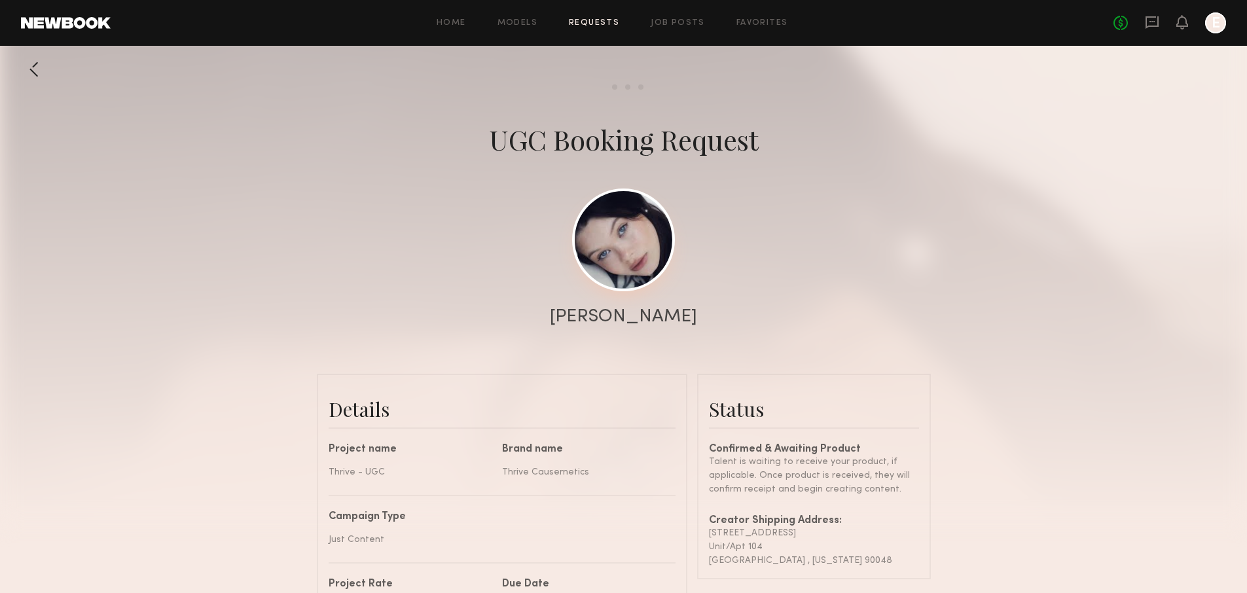
click at [616, 253] on link at bounding box center [623, 239] width 103 height 103
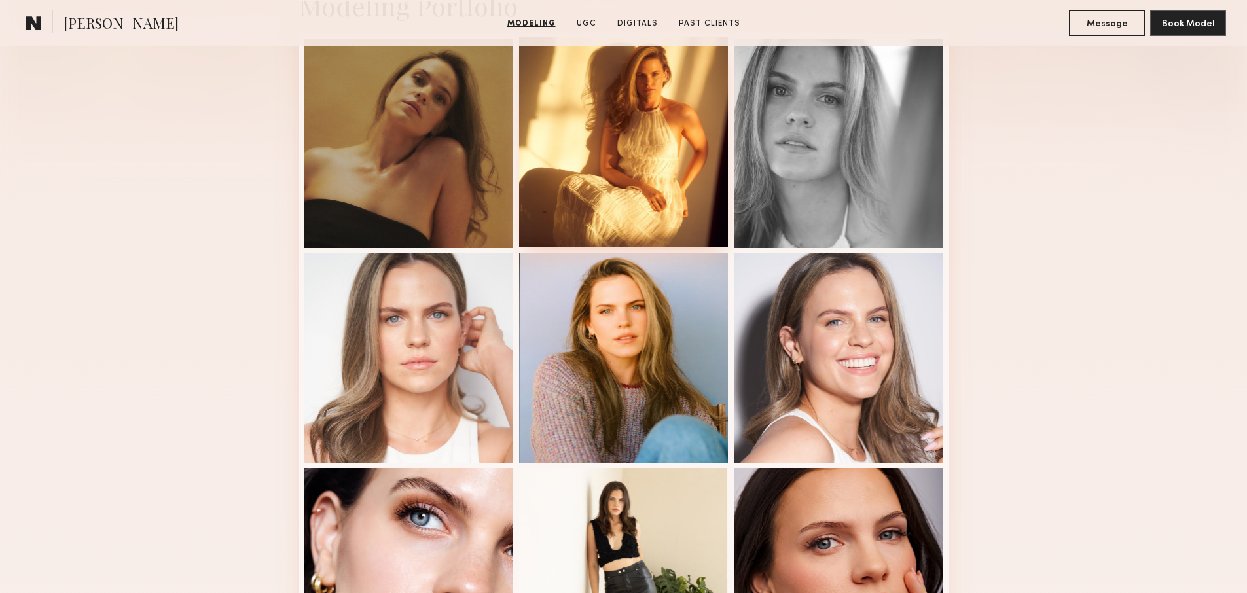
scroll to position [349, 0]
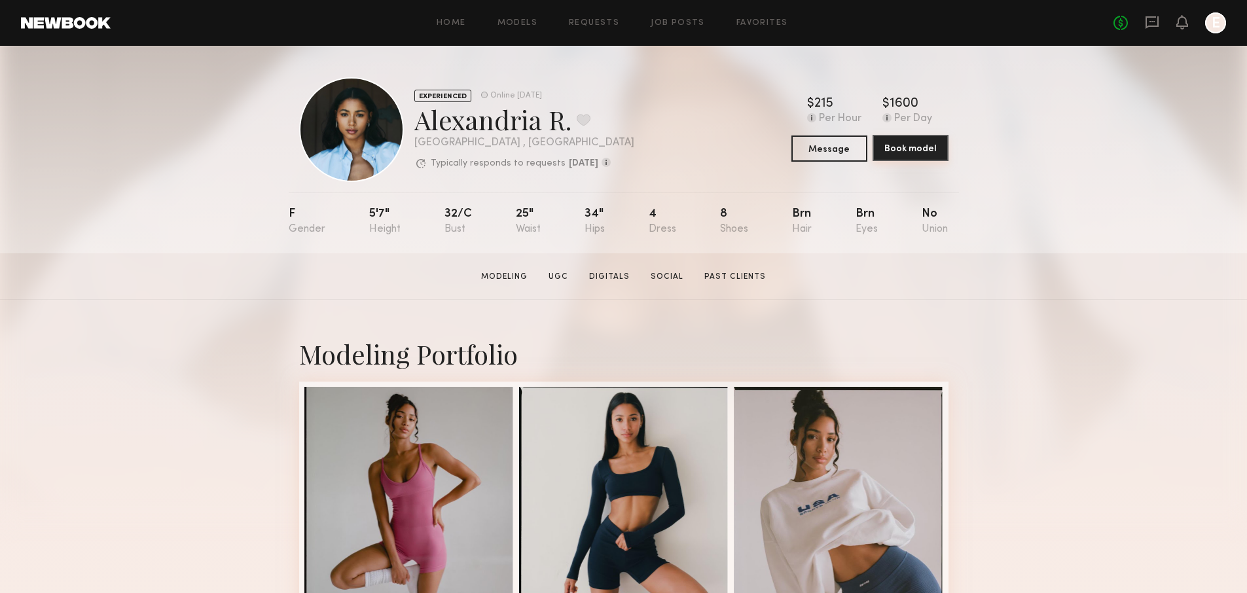
click at [897, 152] on button "Book model" at bounding box center [910, 148] width 76 height 26
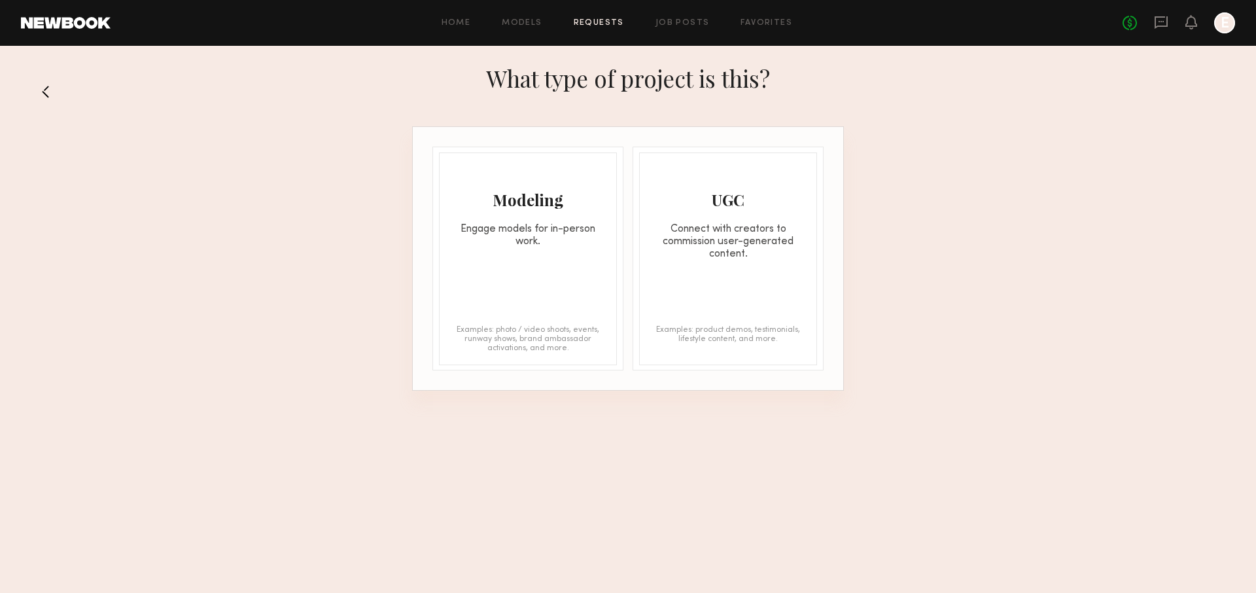
click at [694, 226] on div "Connect with creators to commission user-generated content." at bounding box center [728, 241] width 177 height 37
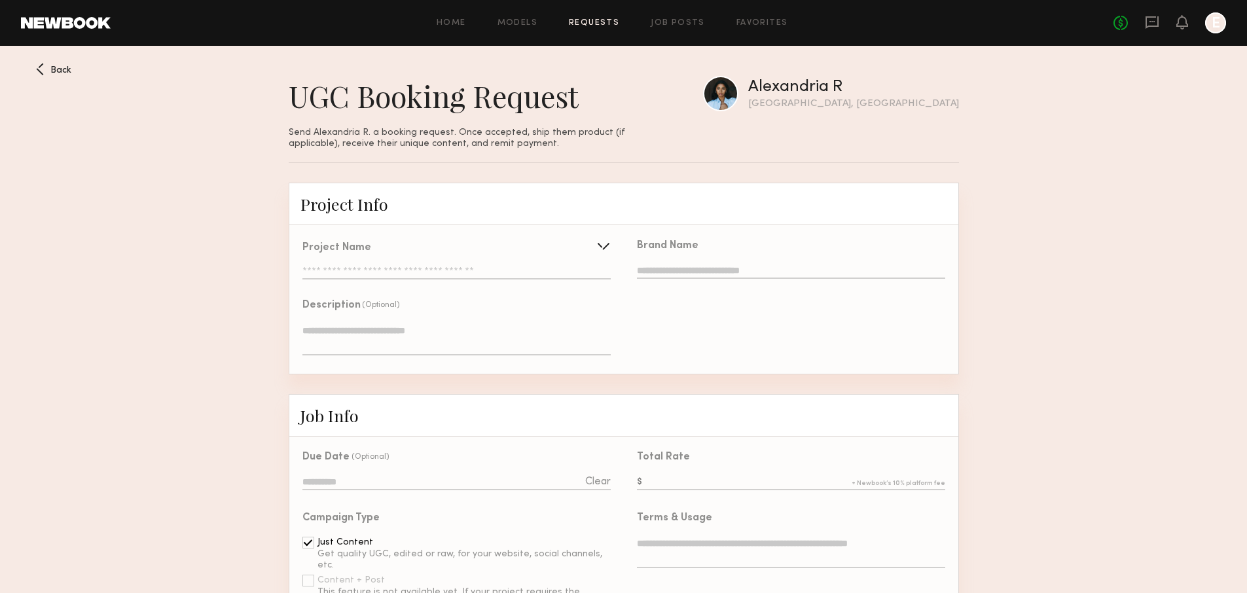
click at [459, 262] on div "Project Name Create Use recent UGC project Thrive UGC Thrive - UGC New Shade Ex…" at bounding box center [456, 261] width 308 height 37
drag, startPoint x: 513, startPoint y: 263, endPoint x: 532, endPoint y: 261, distance: 19.1
click at [513, 263] on div "Project Name Create Use recent UGC project Thrive UGC Thrive - UGC New Shade Ex…" at bounding box center [456, 261] width 308 height 37
click at [605, 243] on div at bounding box center [603, 246] width 21 height 21
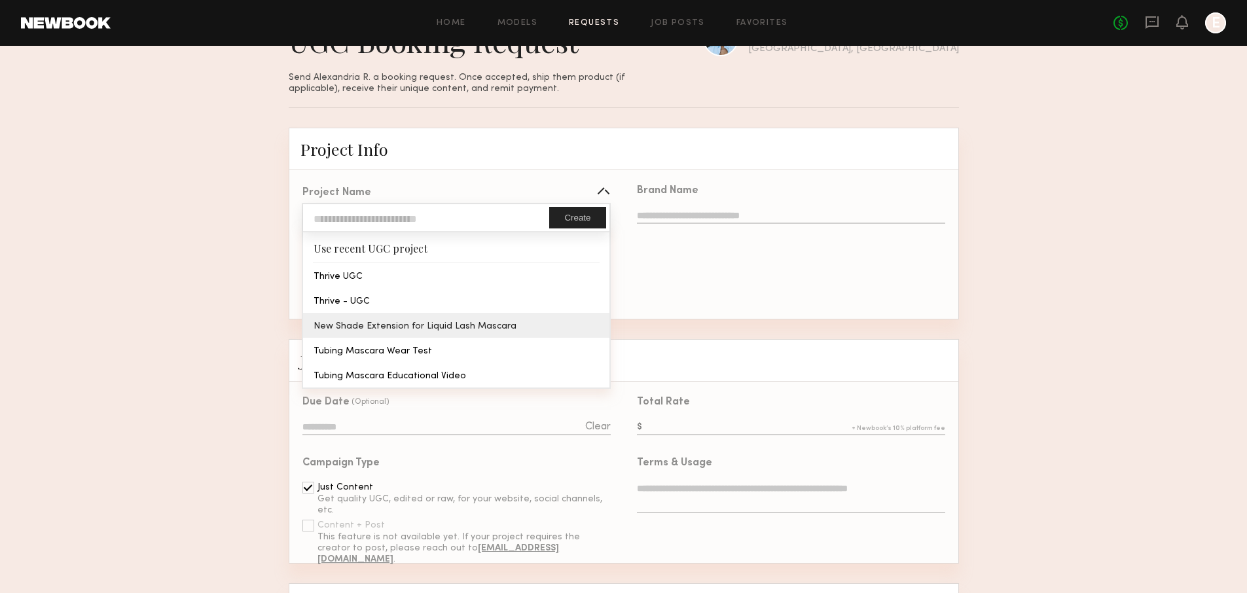
scroll to position [56, 0]
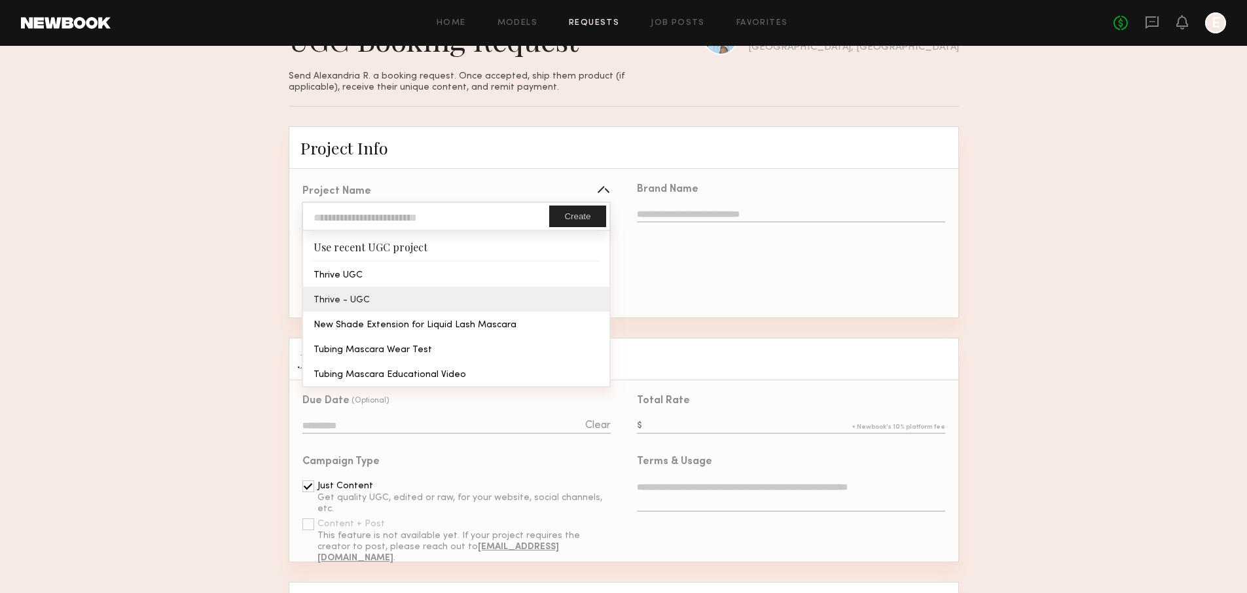
type input "**********"
type textarea "**********"
type input "**********"
type textarea "**********"
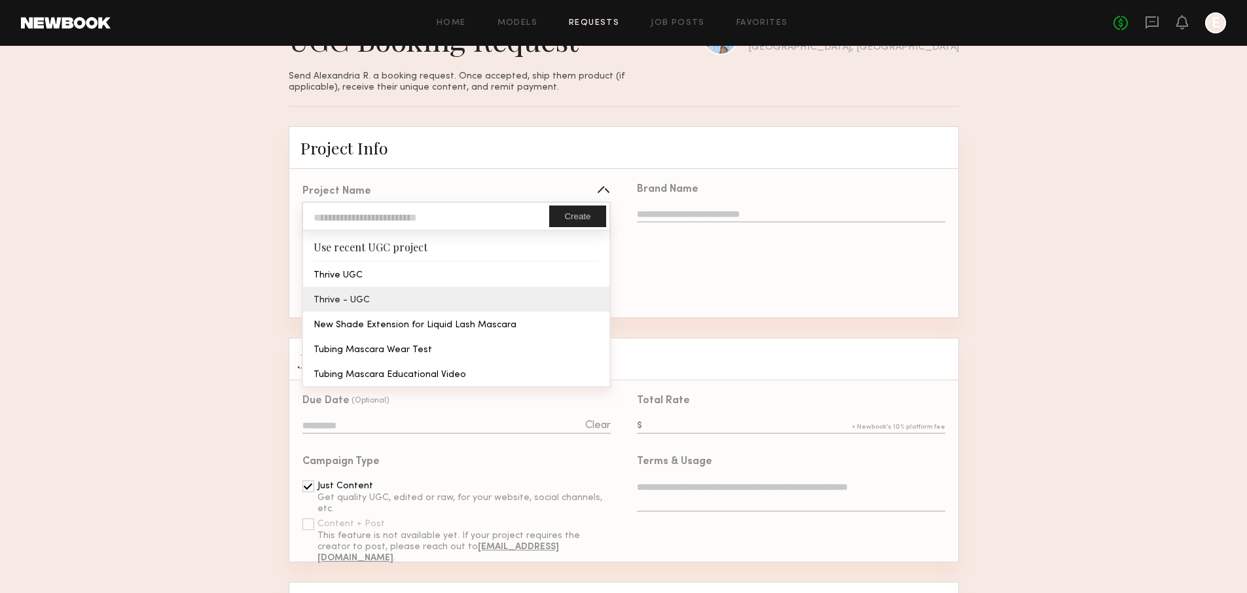
type textarea "**********"
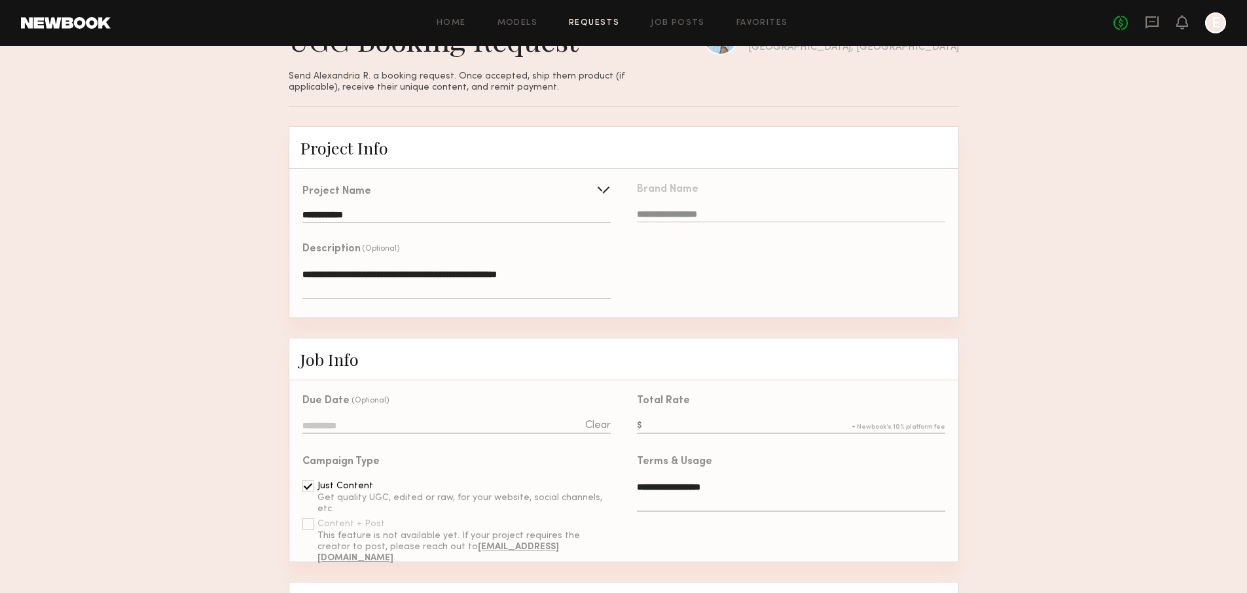
click at [504, 298] on div "**********" at bounding box center [456, 244] width 334 height 147
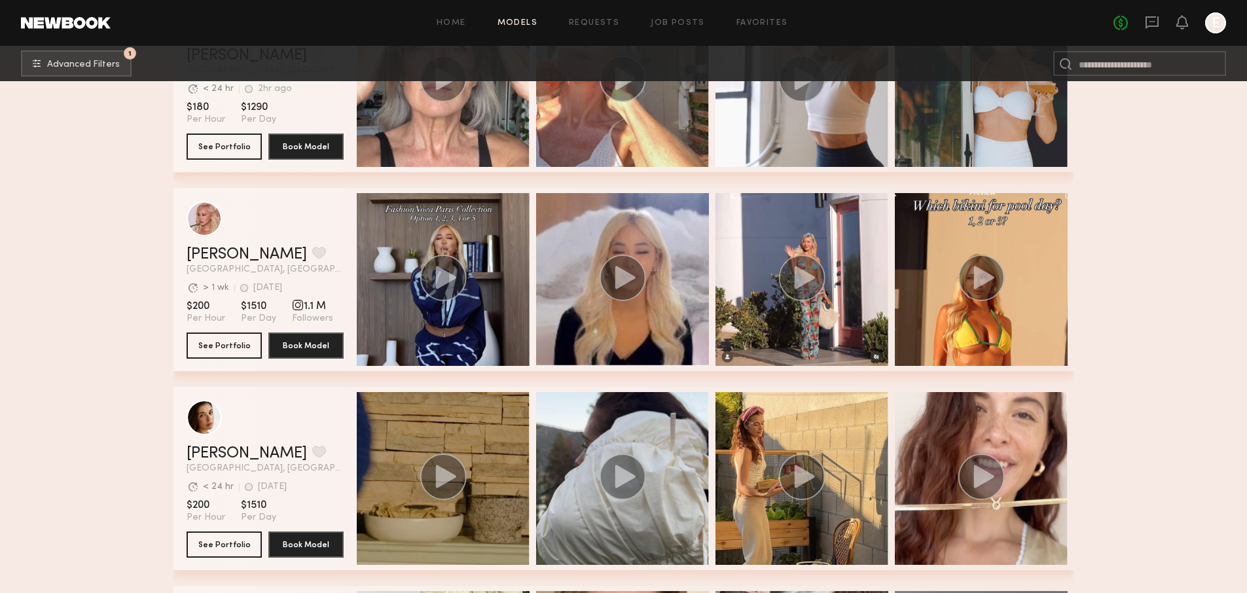
scroll to position [14840, 0]
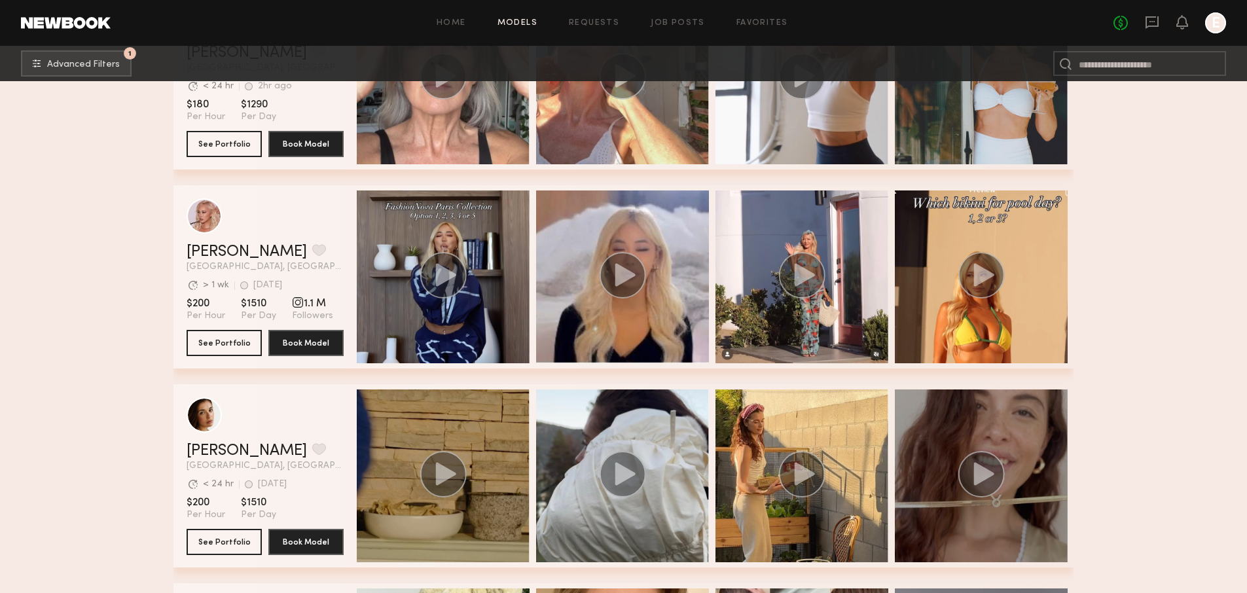
click at [970, 478] on circle "grid" at bounding box center [981, 474] width 46 height 46
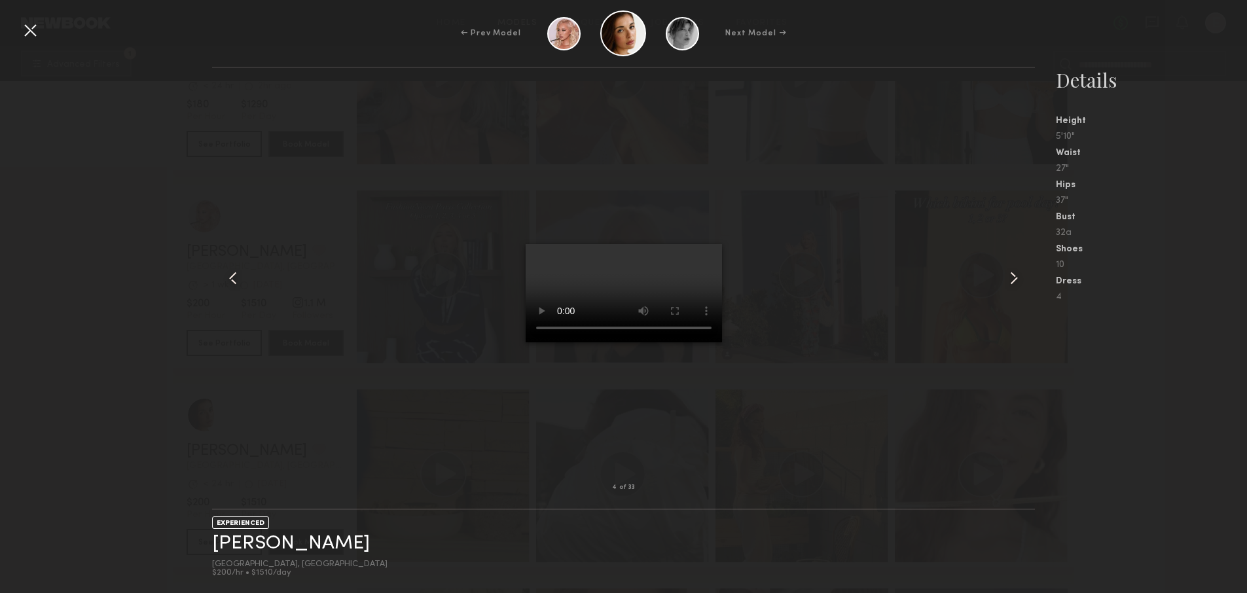
click at [224, 275] on common-icon at bounding box center [232, 278] width 21 height 21
click at [237, 281] on common-icon at bounding box center [232, 278] width 21 height 21
click at [35, 33] on div at bounding box center [30, 30] width 21 height 21
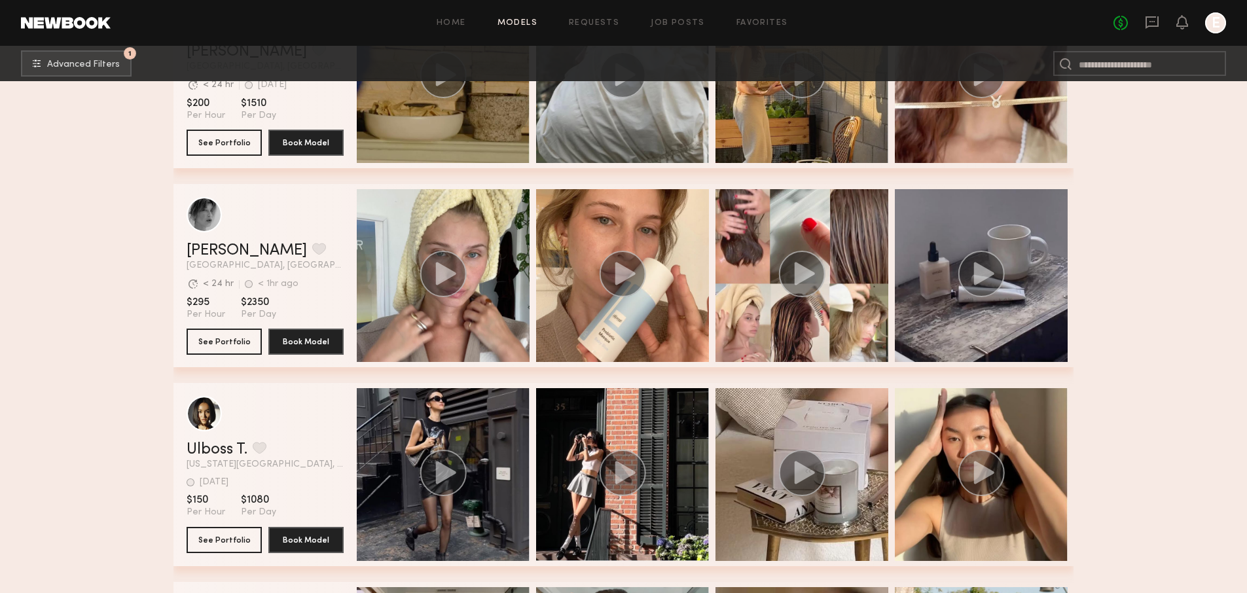
scroll to position [15252, 0]
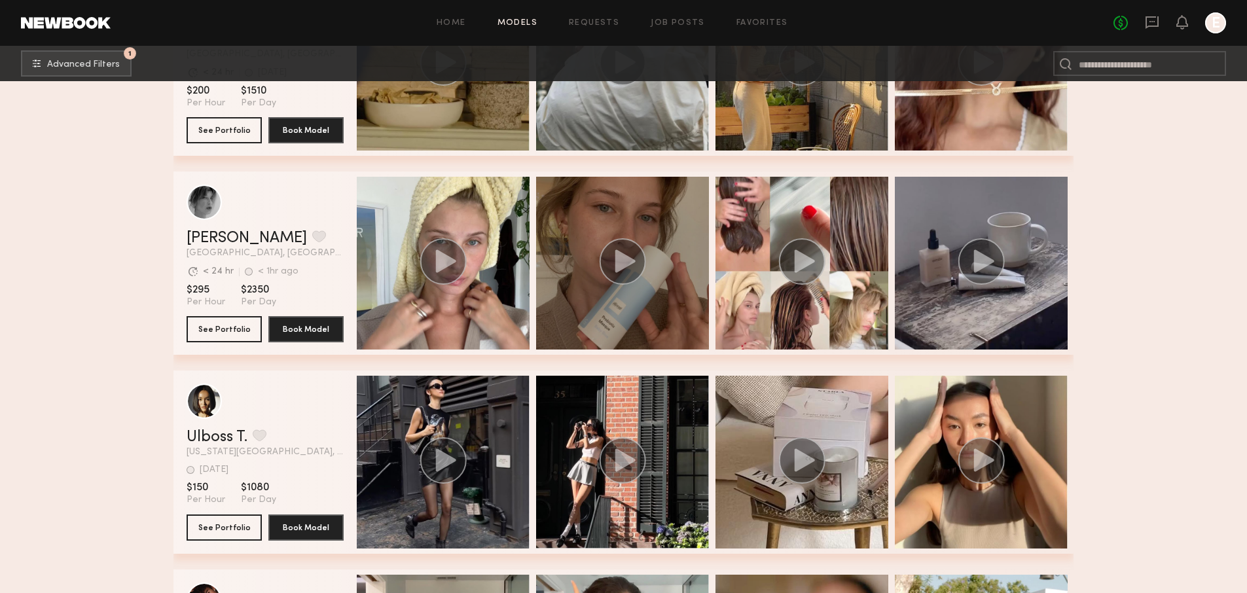
click at [618, 259] on icon "grid" at bounding box center [625, 260] width 20 height 23
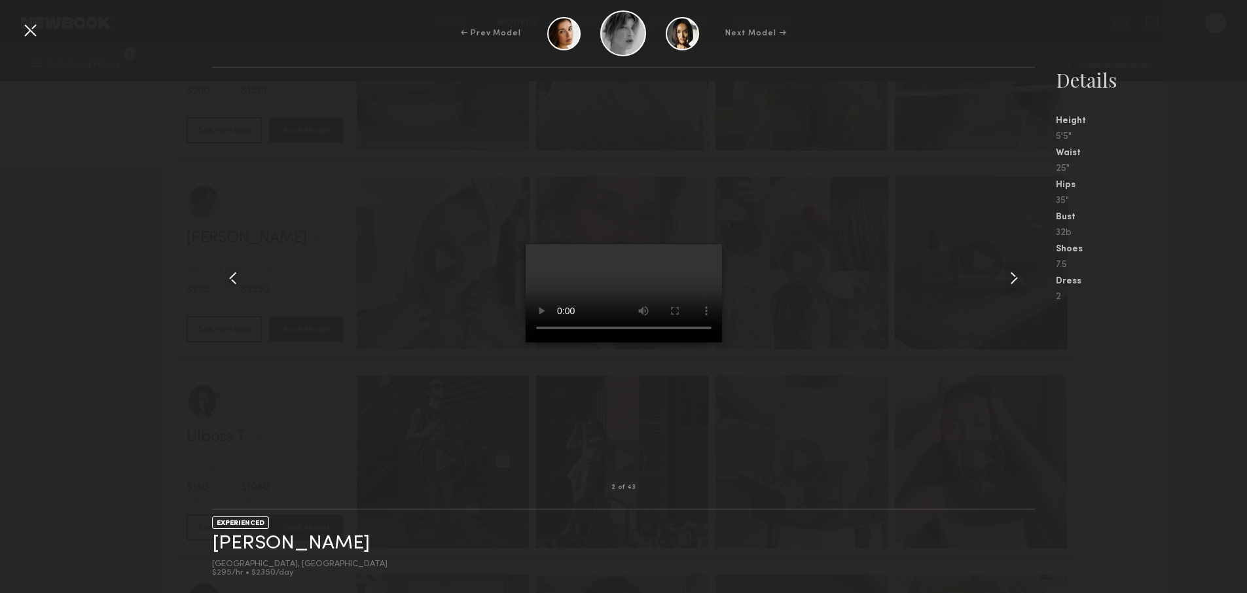
click at [238, 279] on common-icon at bounding box center [232, 278] width 21 height 21
click at [27, 35] on div at bounding box center [30, 30] width 21 height 21
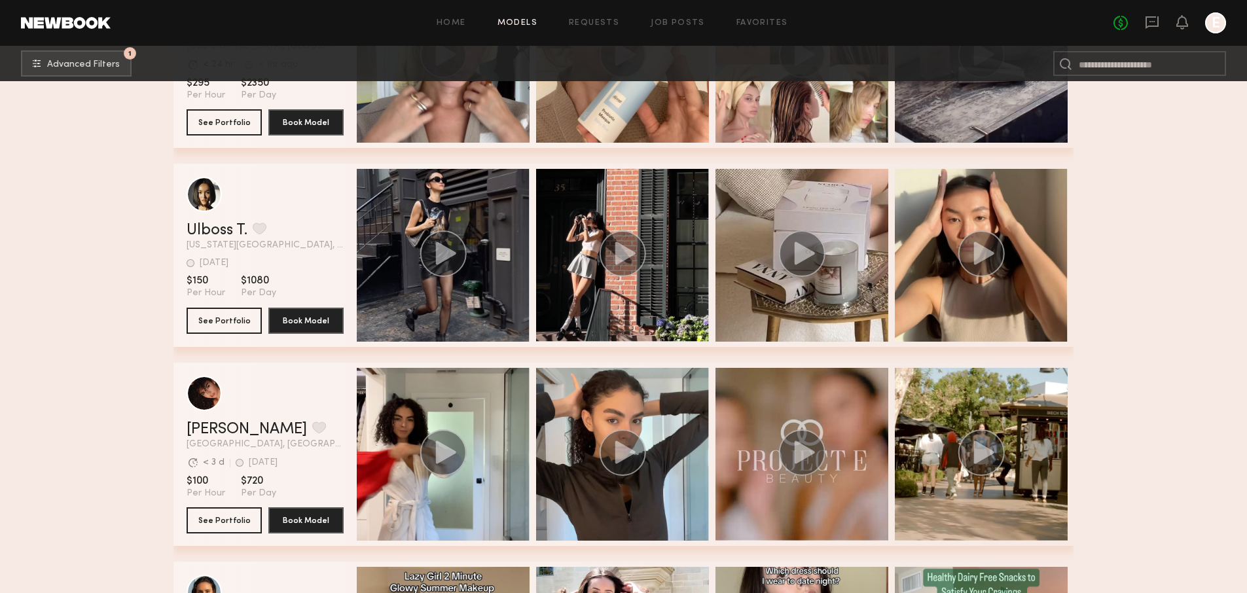
scroll to position [15568, 0]
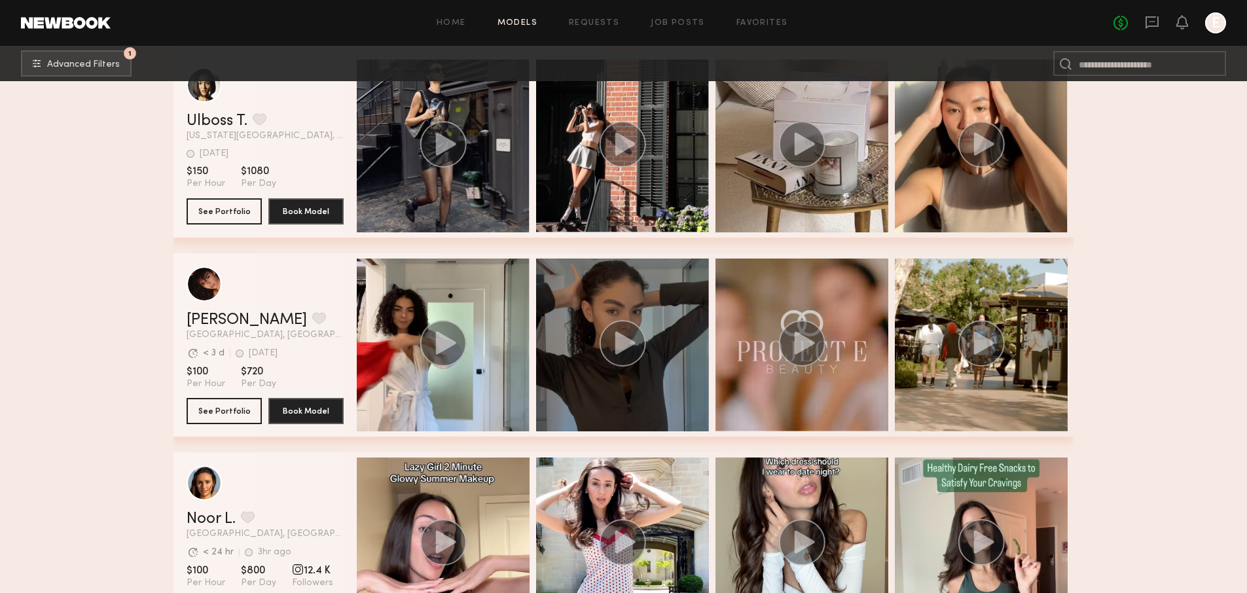
click at [621, 344] on icon "grid" at bounding box center [625, 342] width 20 height 23
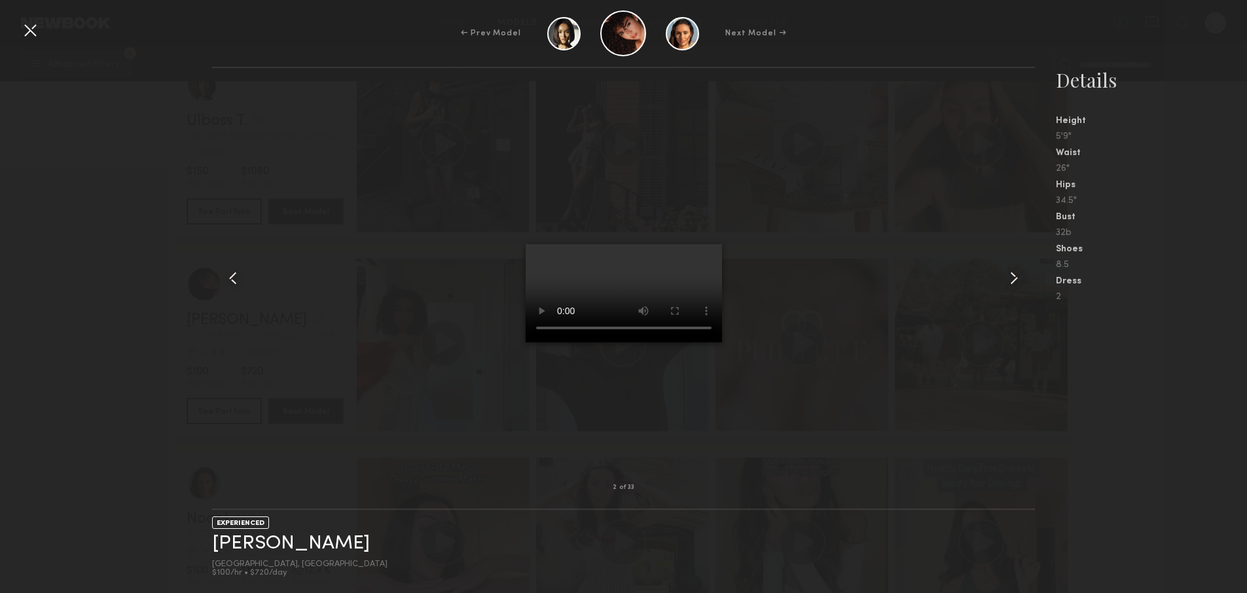
click at [39, 24] on div at bounding box center [30, 30] width 21 height 21
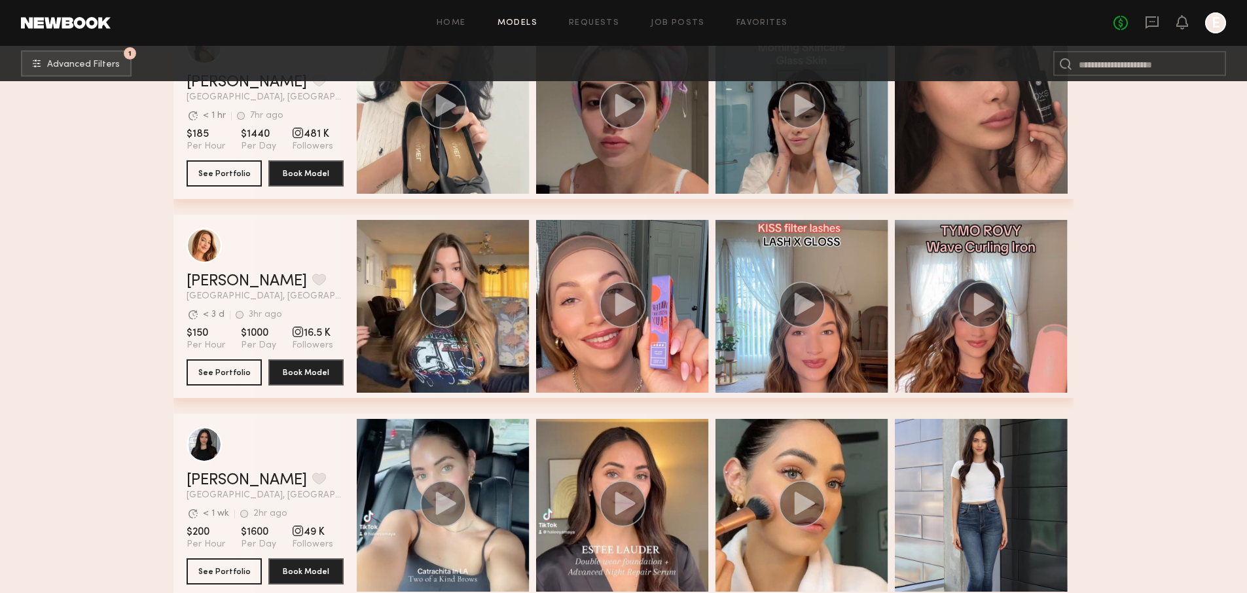
scroll to position [17111, 0]
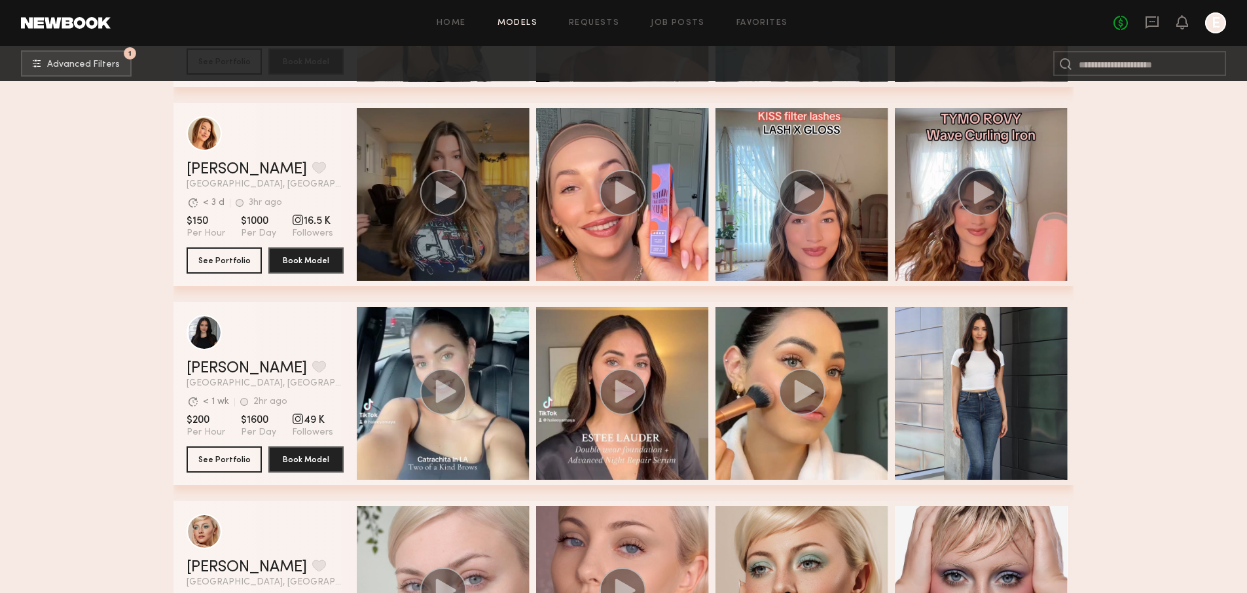
click at [445, 186] on icon "grid" at bounding box center [446, 192] width 20 height 23
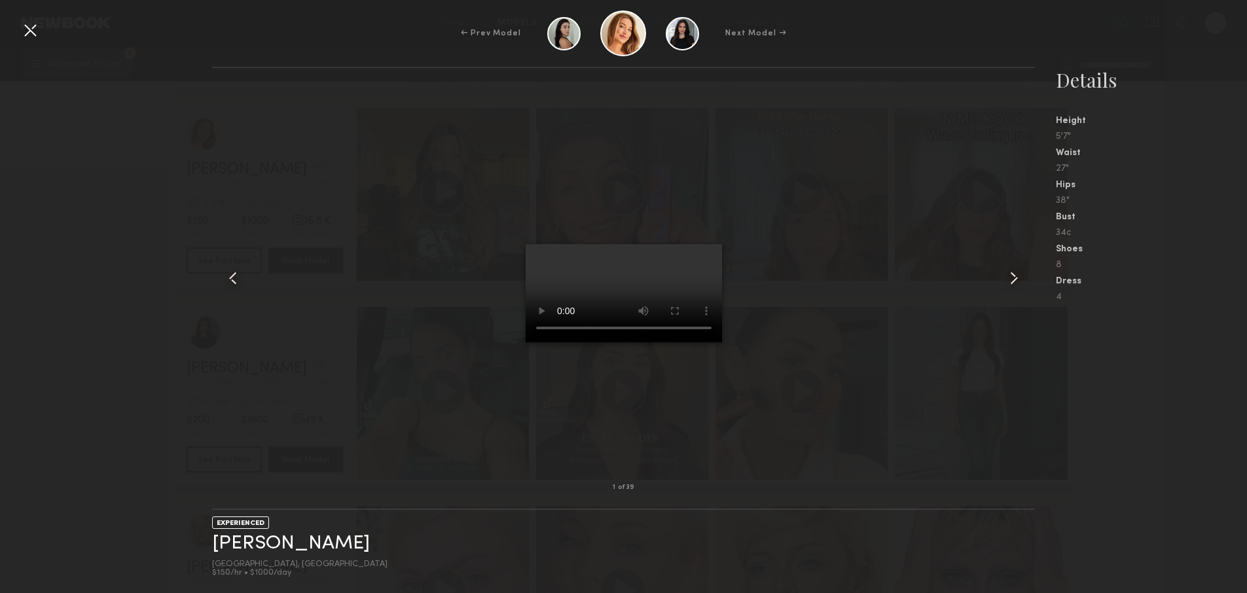
click at [31, 21] on div at bounding box center [30, 30] width 21 height 21
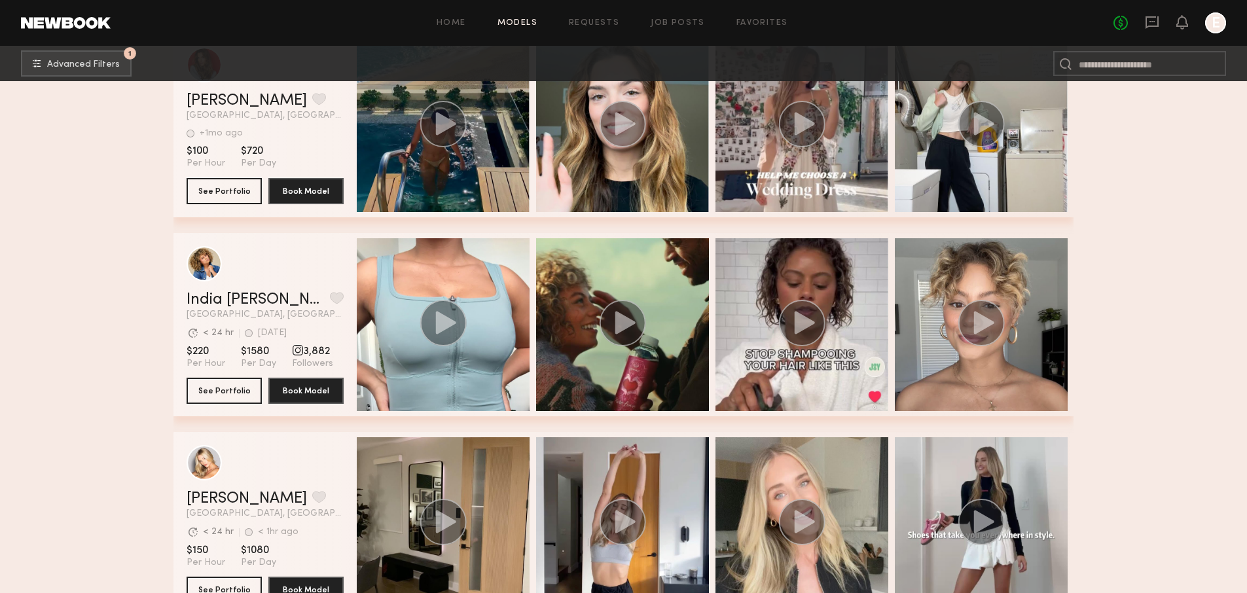
scroll to position [18042, 0]
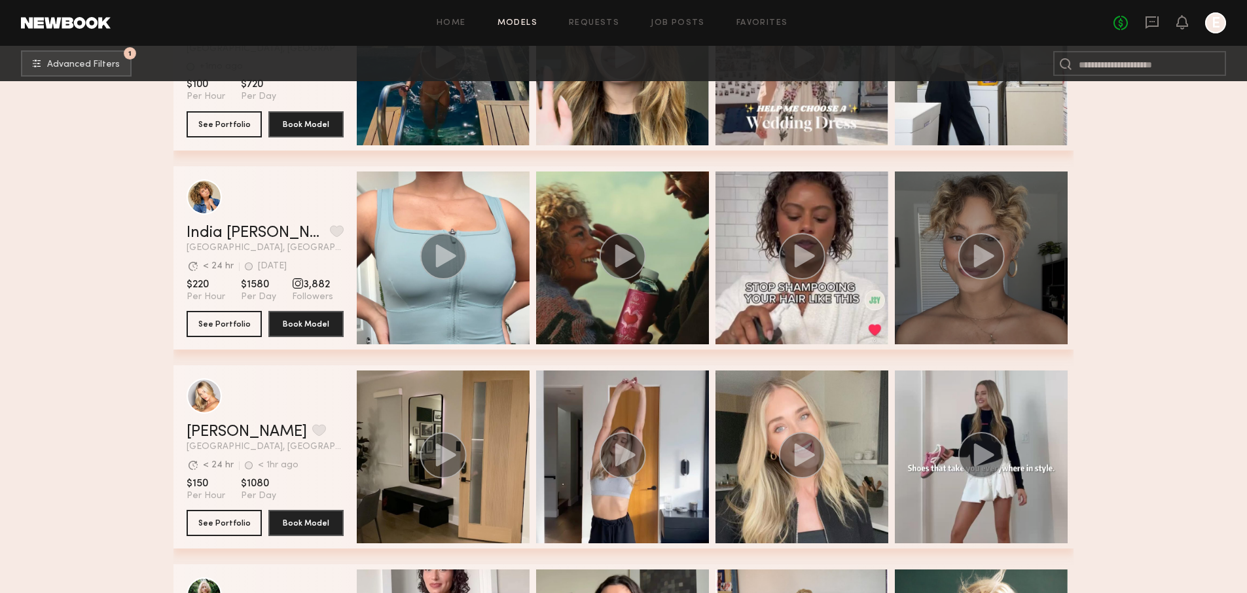
click at [976, 243] on circle "grid" at bounding box center [981, 256] width 46 height 46
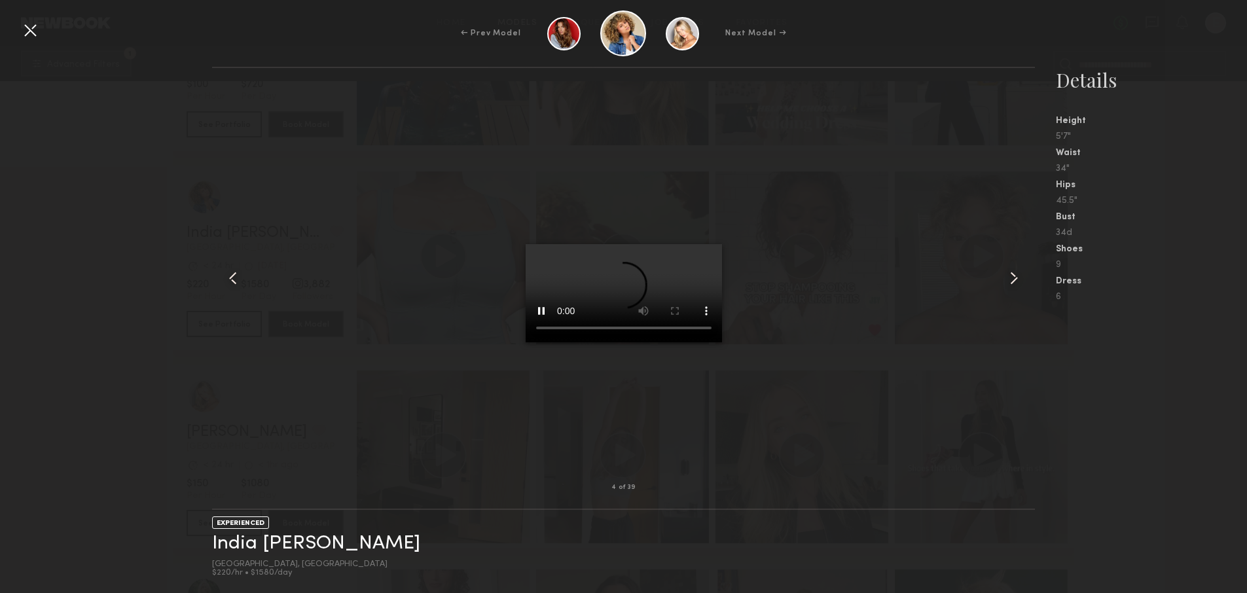
click at [22, 31] on div at bounding box center [30, 30] width 21 height 21
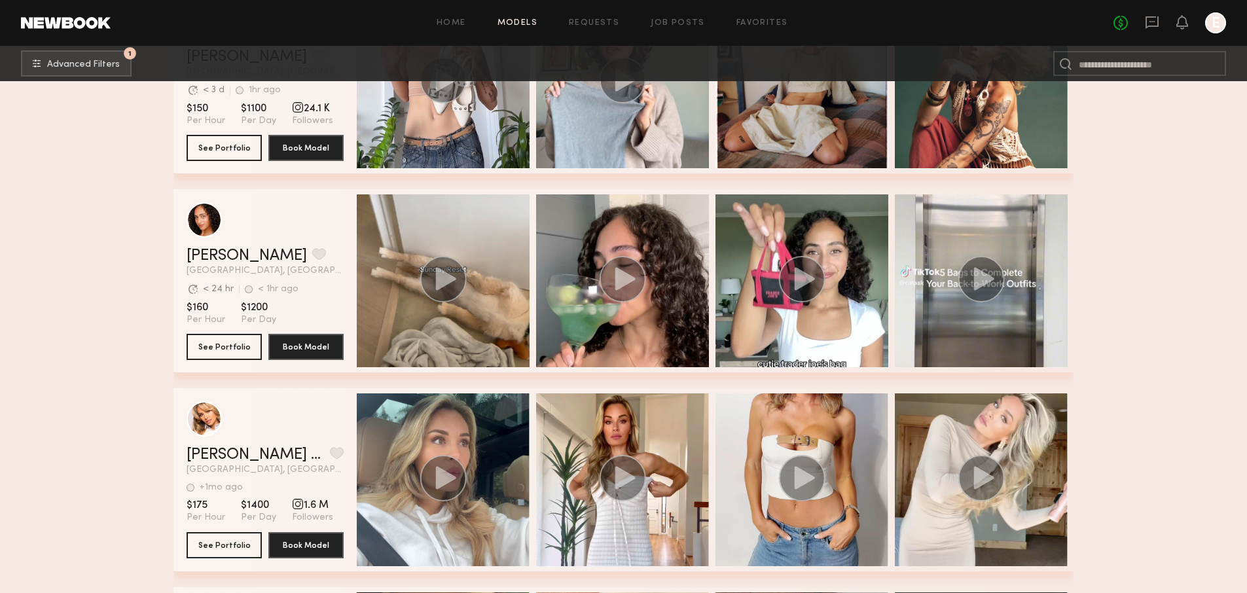
scroll to position [18655, 0]
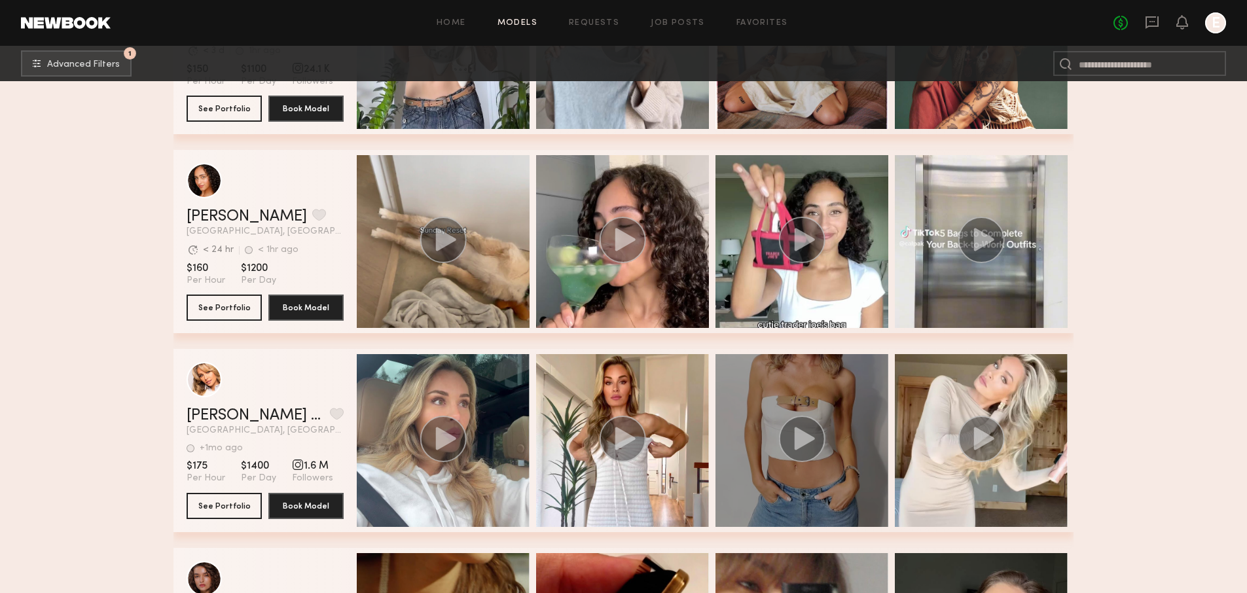
click at [818, 436] on circle "grid" at bounding box center [802, 439] width 46 height 46
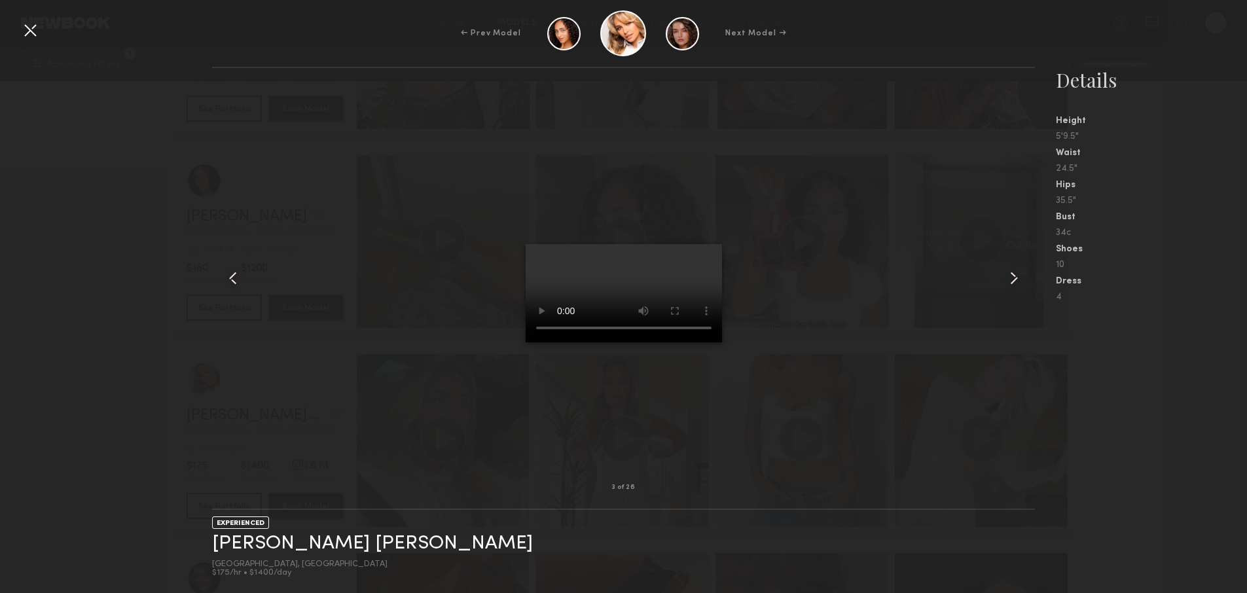
click at [37, 29] on div at bounding box center [30, 30] width 21 height 21
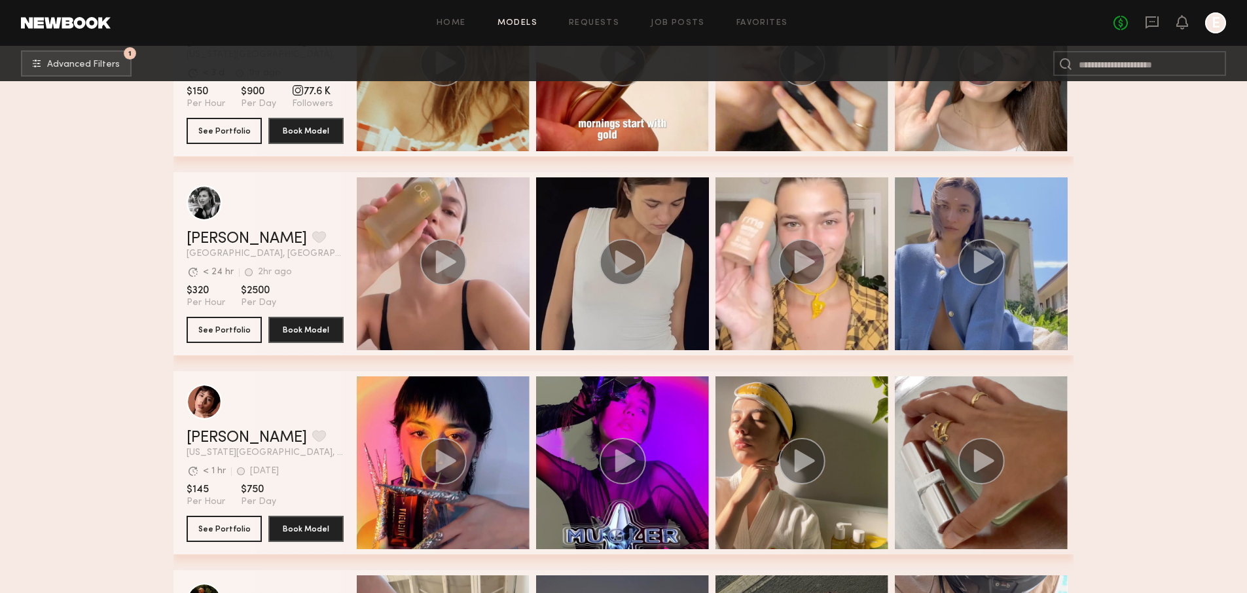
scroll to position [19237, 0]
